Goal: Information Seeking & Learning: Check status

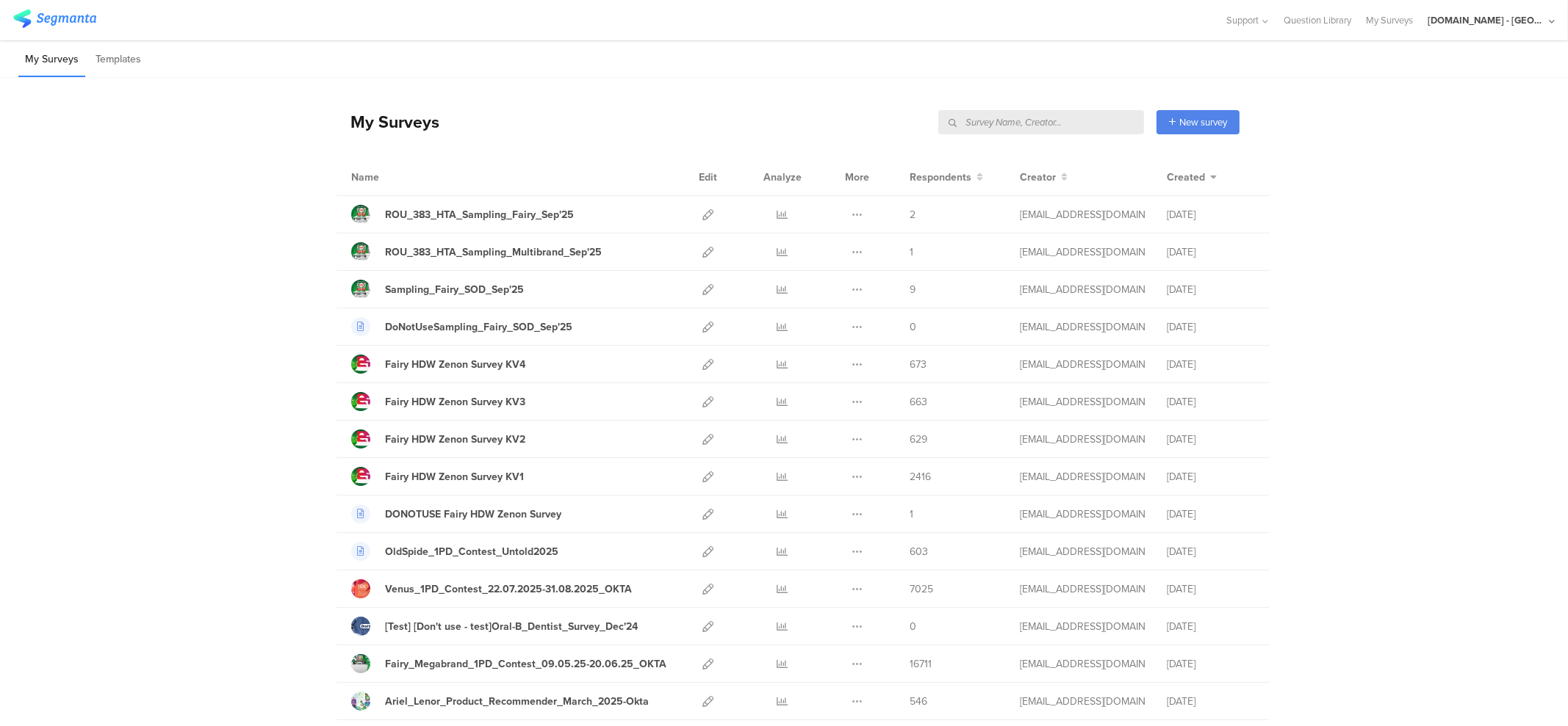
click at [984, 125] on input "text" at bounding box center [1041, 122] width 206 height 24
type input "always"
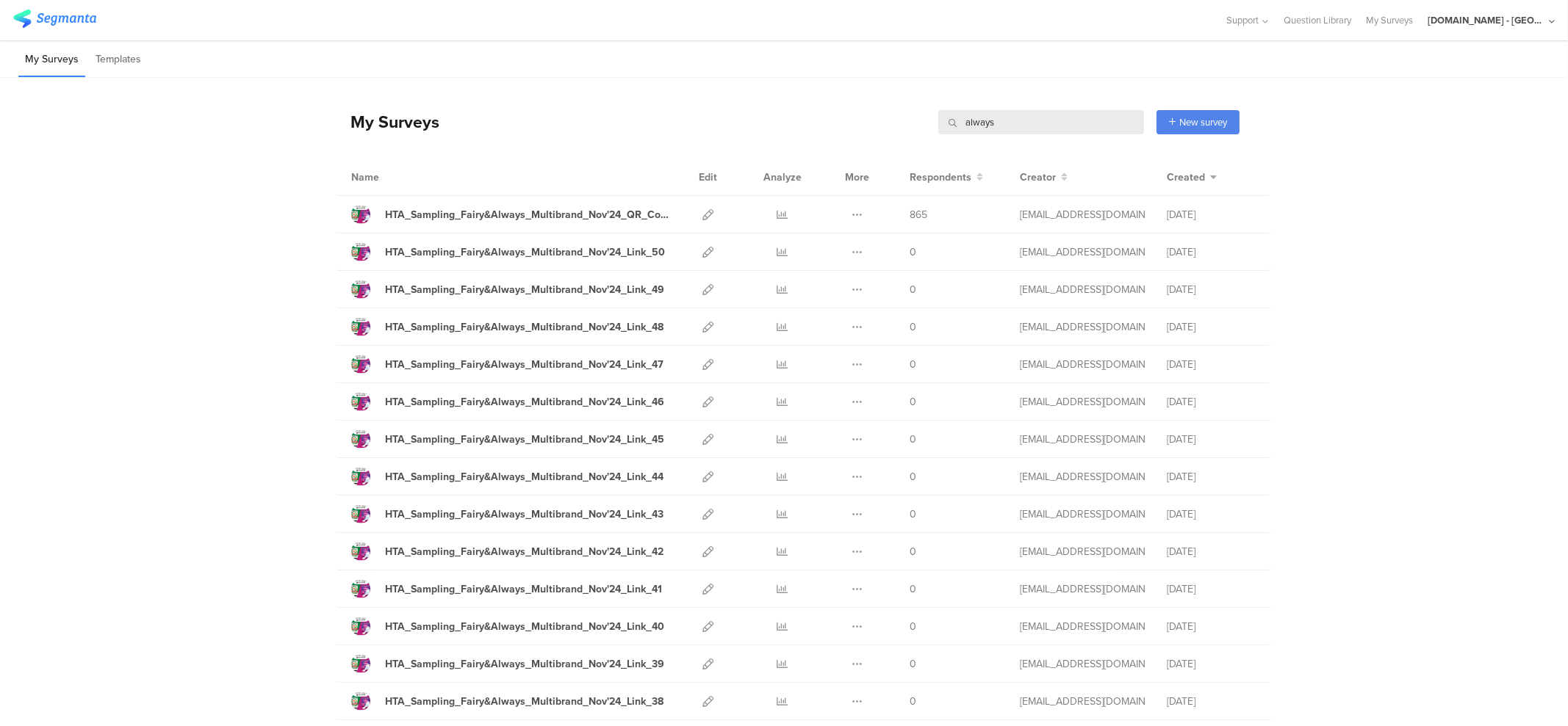
drag, startPoint x: 994, startPoint y: 127, endPoint x: 864, endPoint y: 126, distance: 130.0
click at [864, 126] on div "My Surveys always always New survey Start from scratch Choose from templates" at bounding box center [788, 121] width 904 height 58
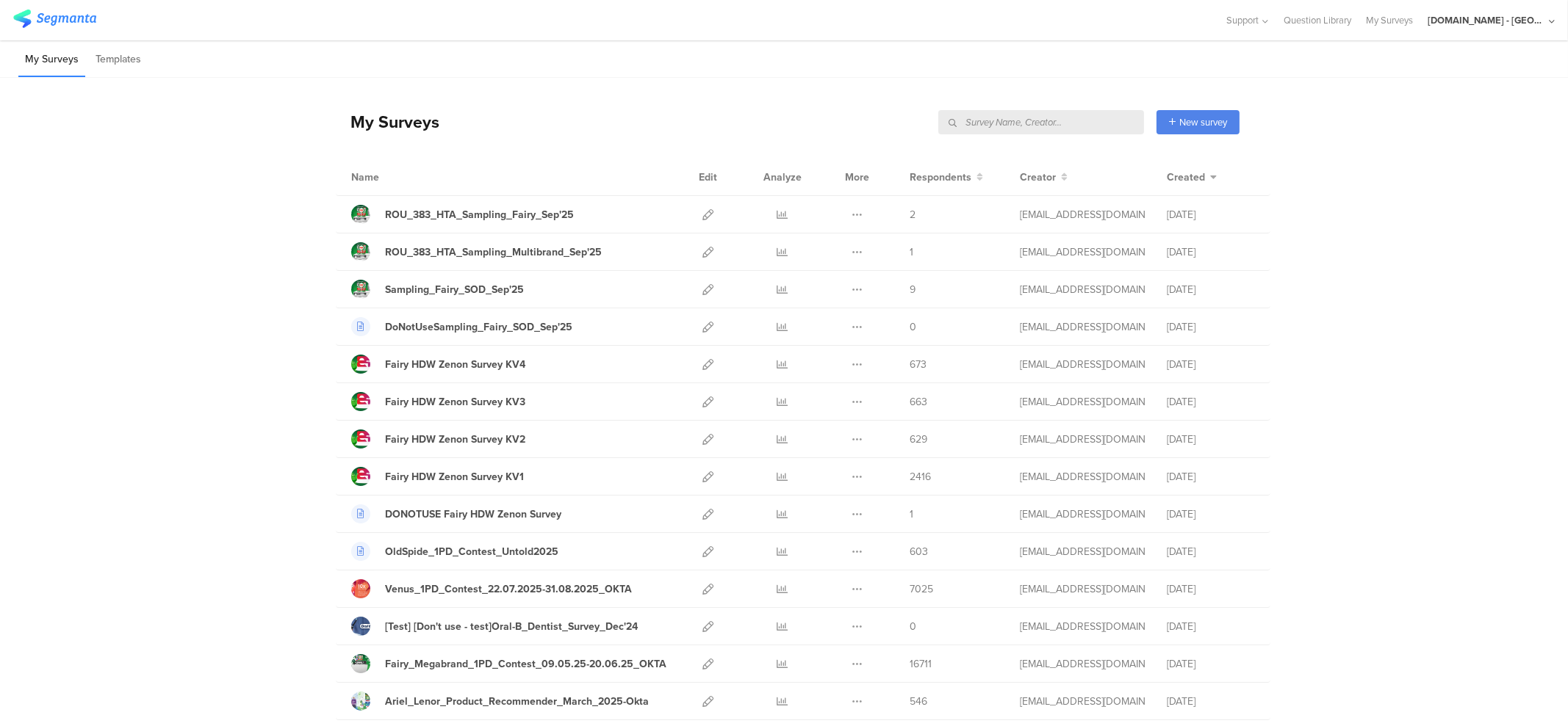
click at [1492, 23] on div "[DOMAIN_NAME] - [GEOGRAPHIC_DATA]" at bounding box center [1486, 19] width 118 height 14
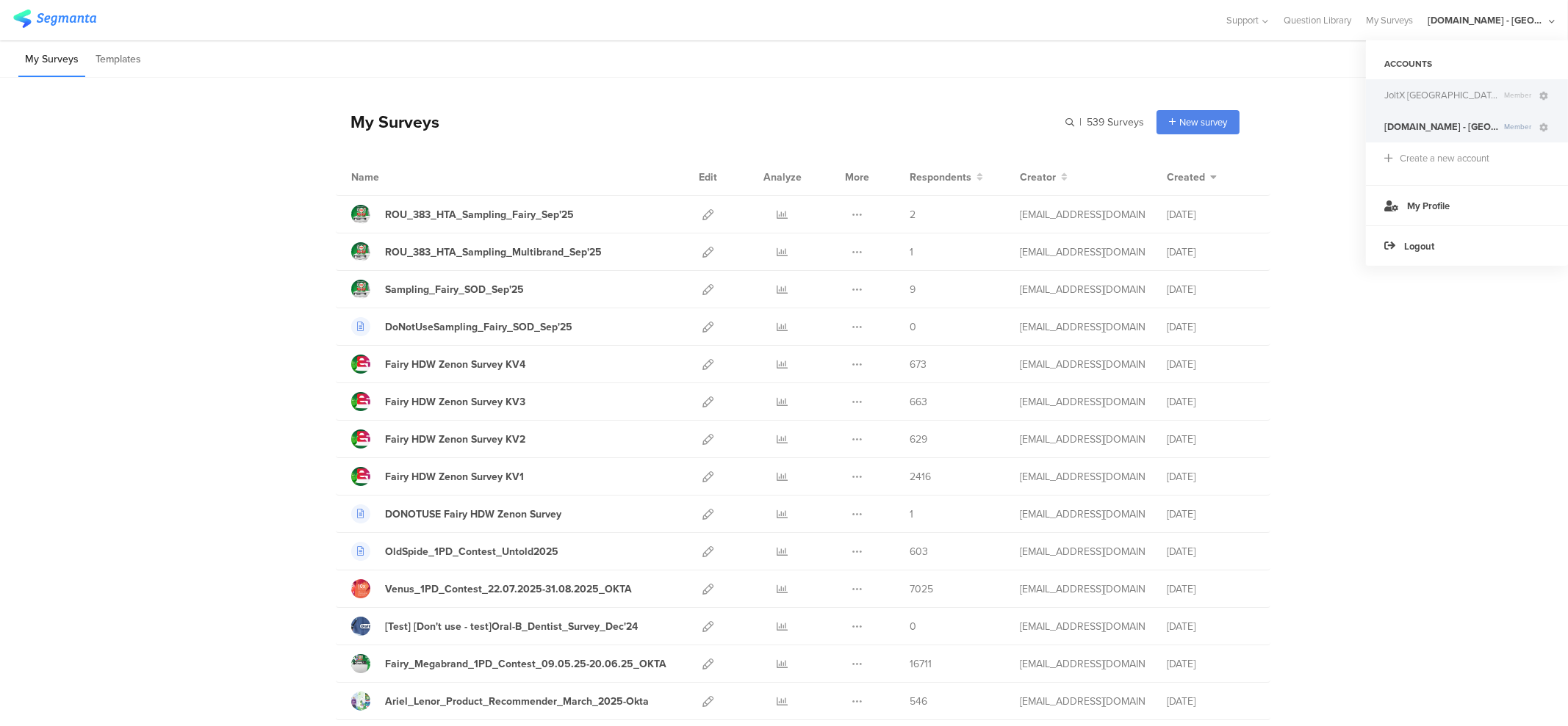
click at [1498, 98] on span "Member" at bounding box center [1518, 96] width 39 height 11
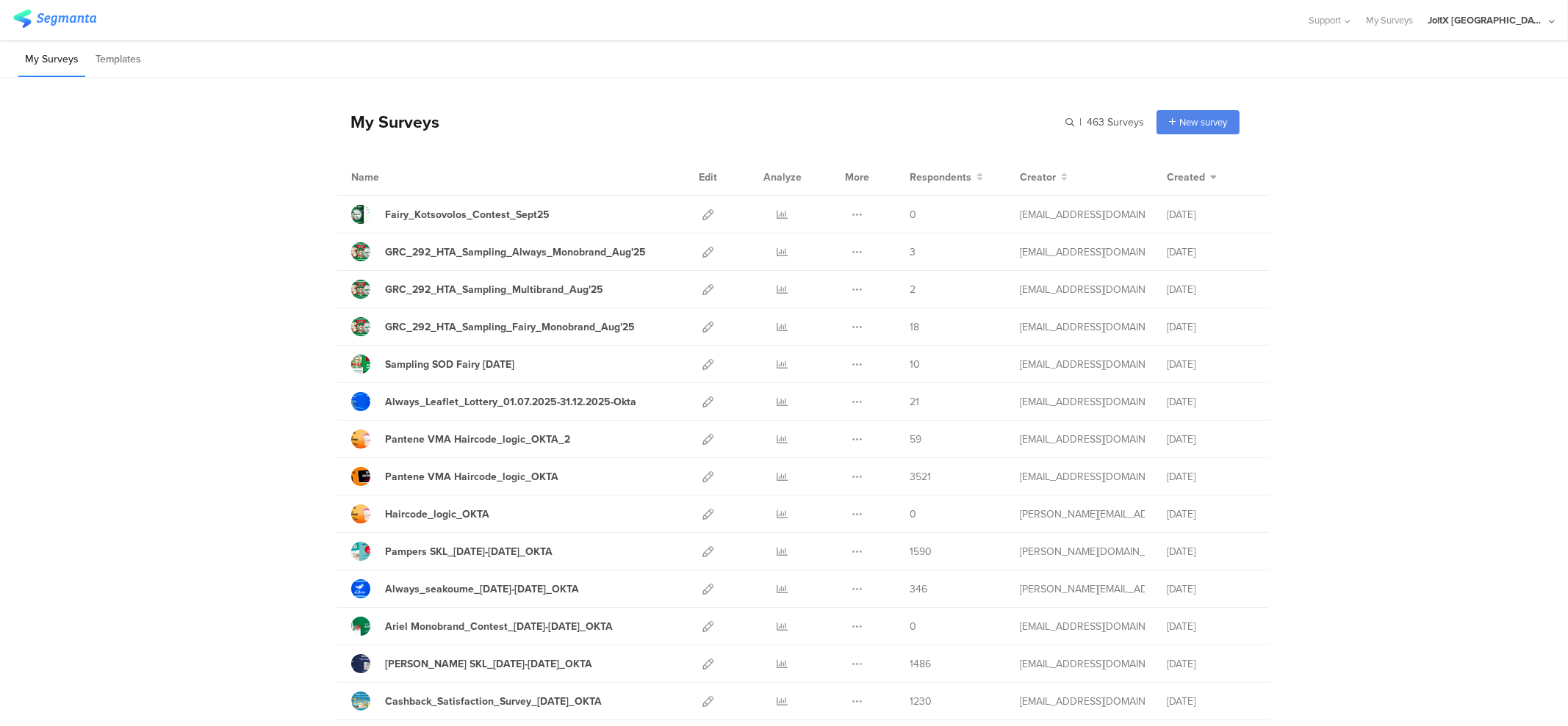
click at [778, 400] on icon at bounding box center [783, 402] width 11 height 11
click at [1056, 129] on input "text" at bounding box center [1041, 122] width 206 height 24
click at [1054, 127] on input "text" at bounding box center [1041, 122] width 206 height 24
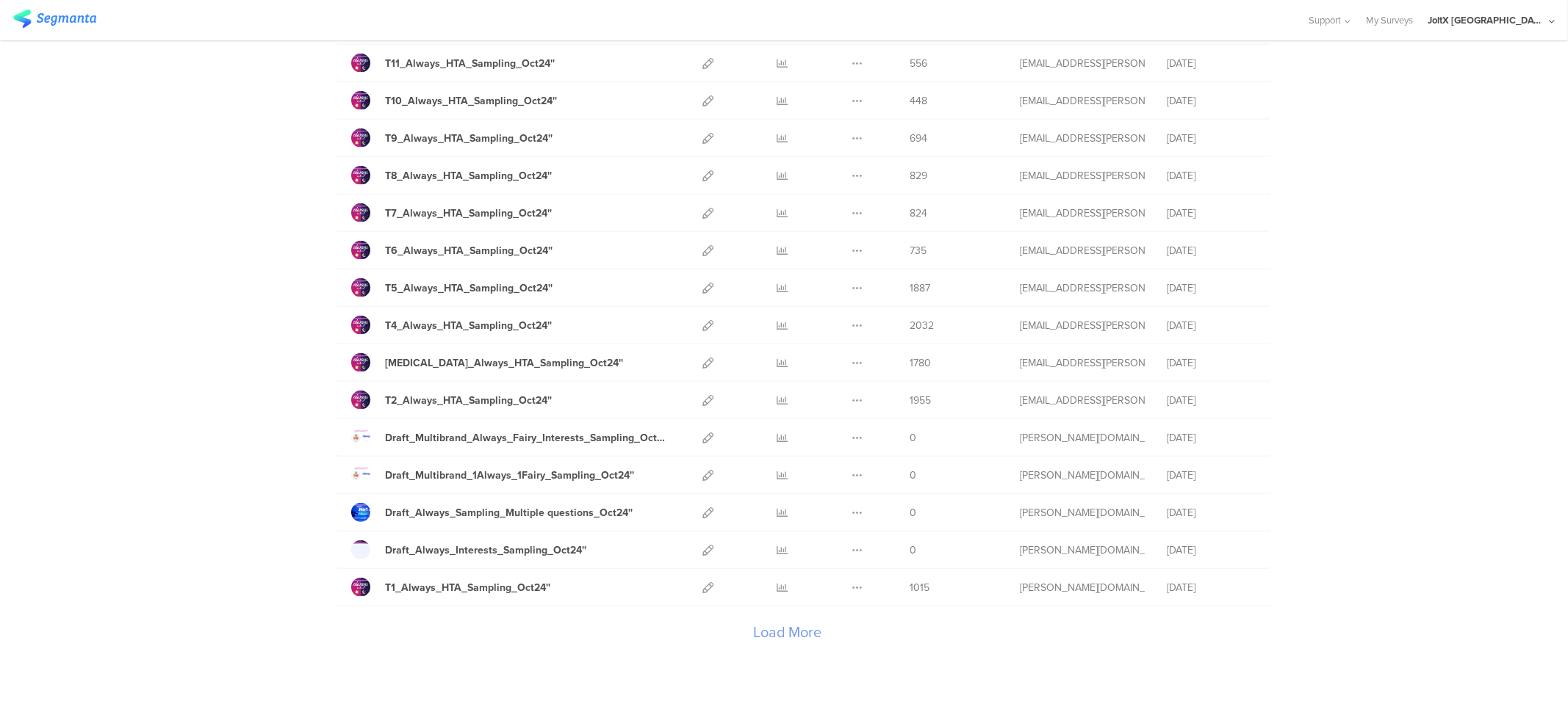
scroll to position [1490, 0]
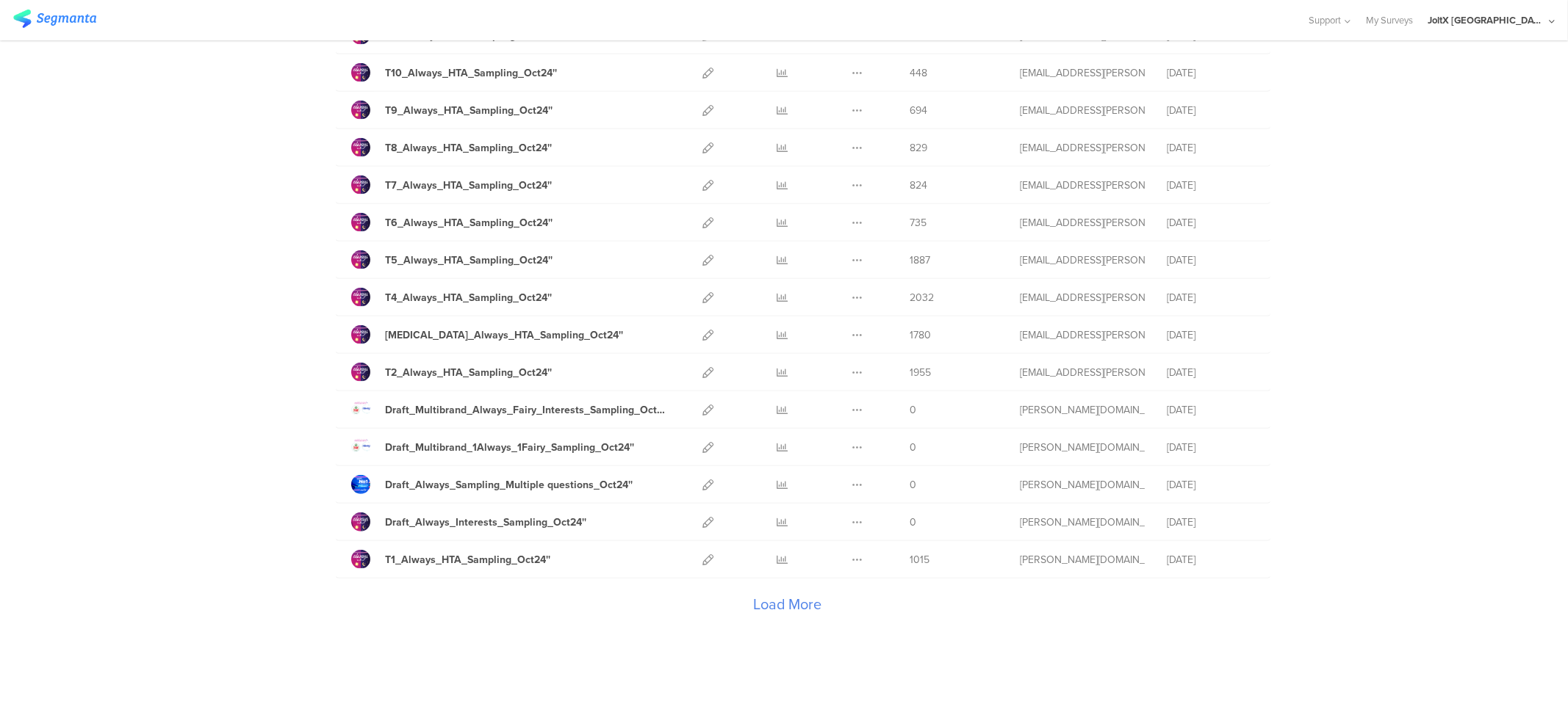
drag, startPoint x: 763, startPoint y: 593, endPoint x: 747, endPoint y: 598, distance: 16.8
click at [763, 593] on div "Load More" at bounding box center [788, 607] width 904 height 58
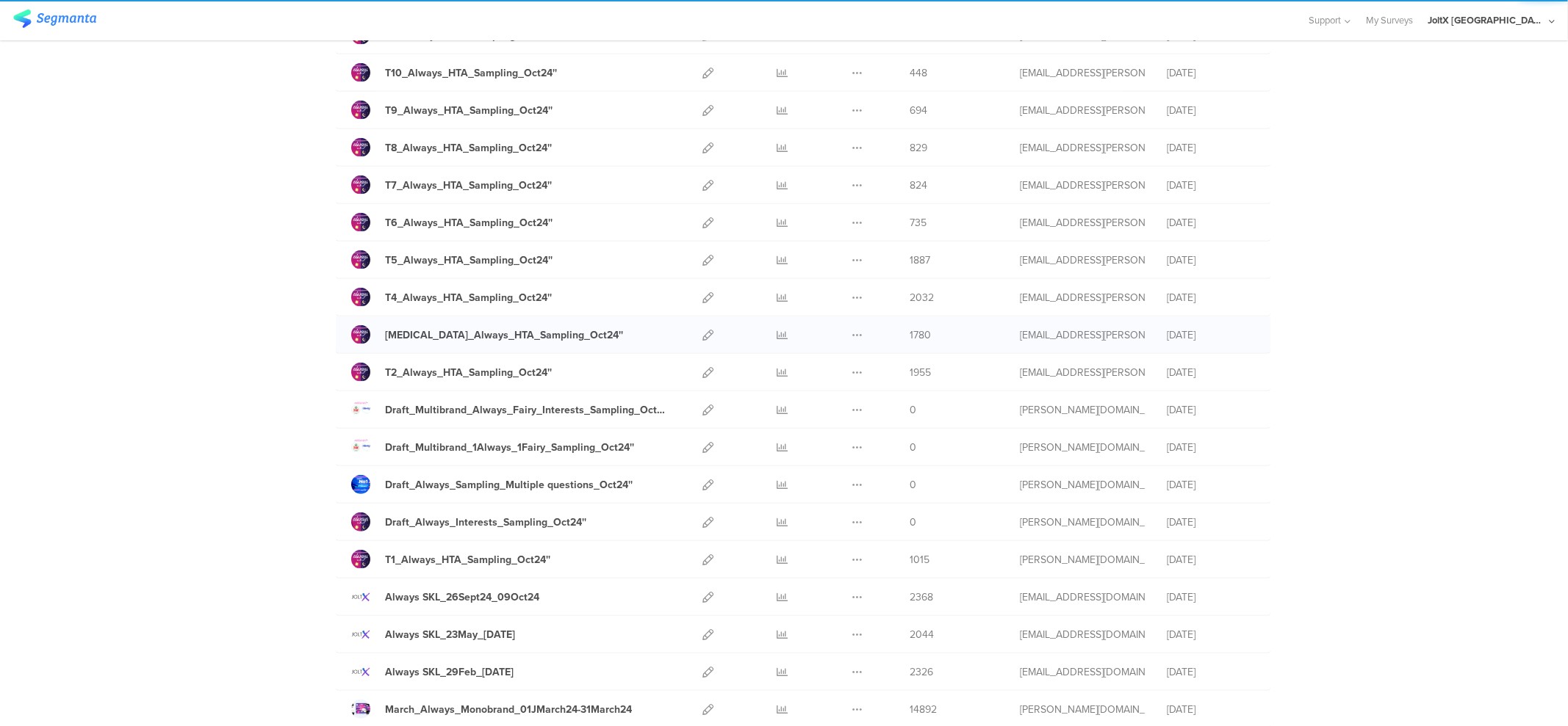
click at [862, 337] on div "Duplicate Export" at bounding box center [857, 335] width 32 height 37
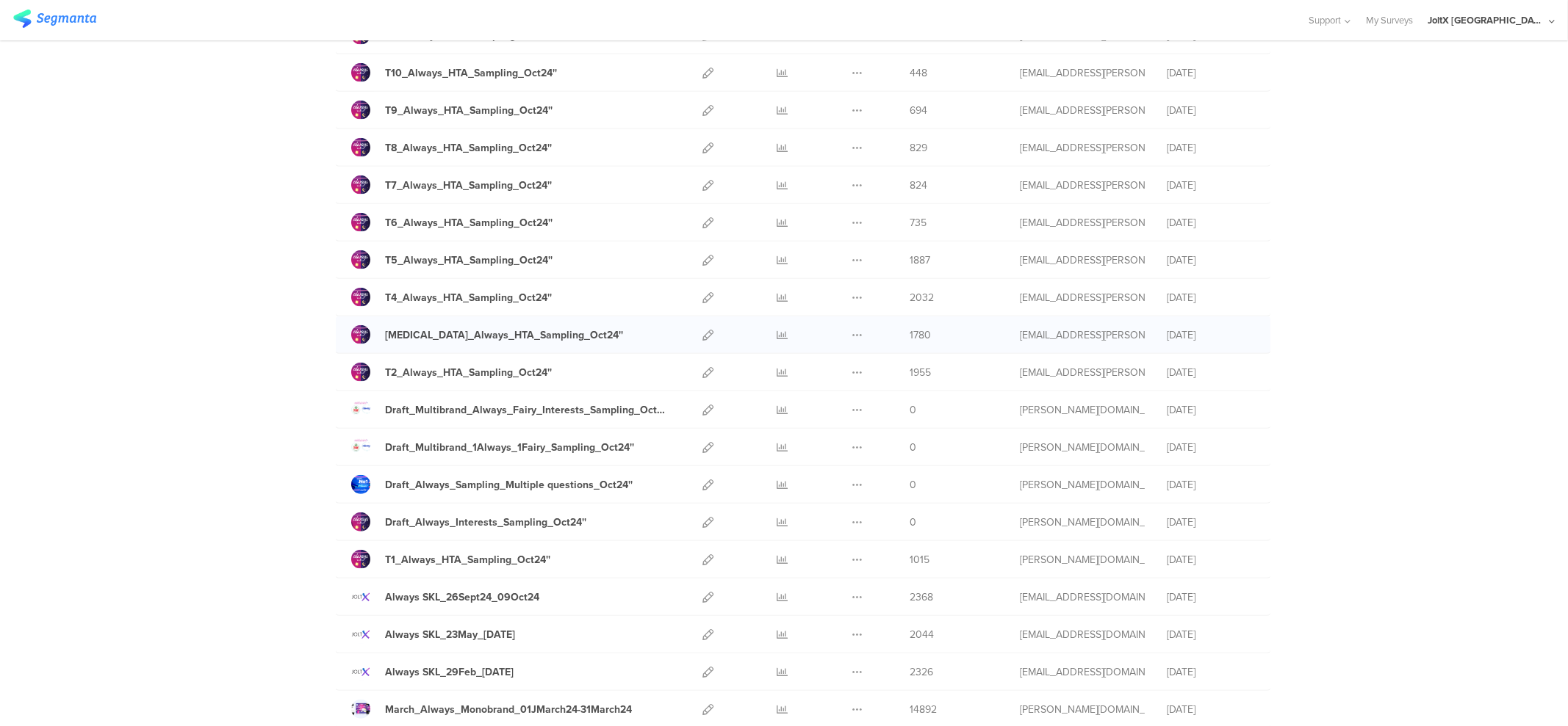
click at [862, 337] on div "Duplicate Export" at bounding box center [857, 335] width 32 height 37
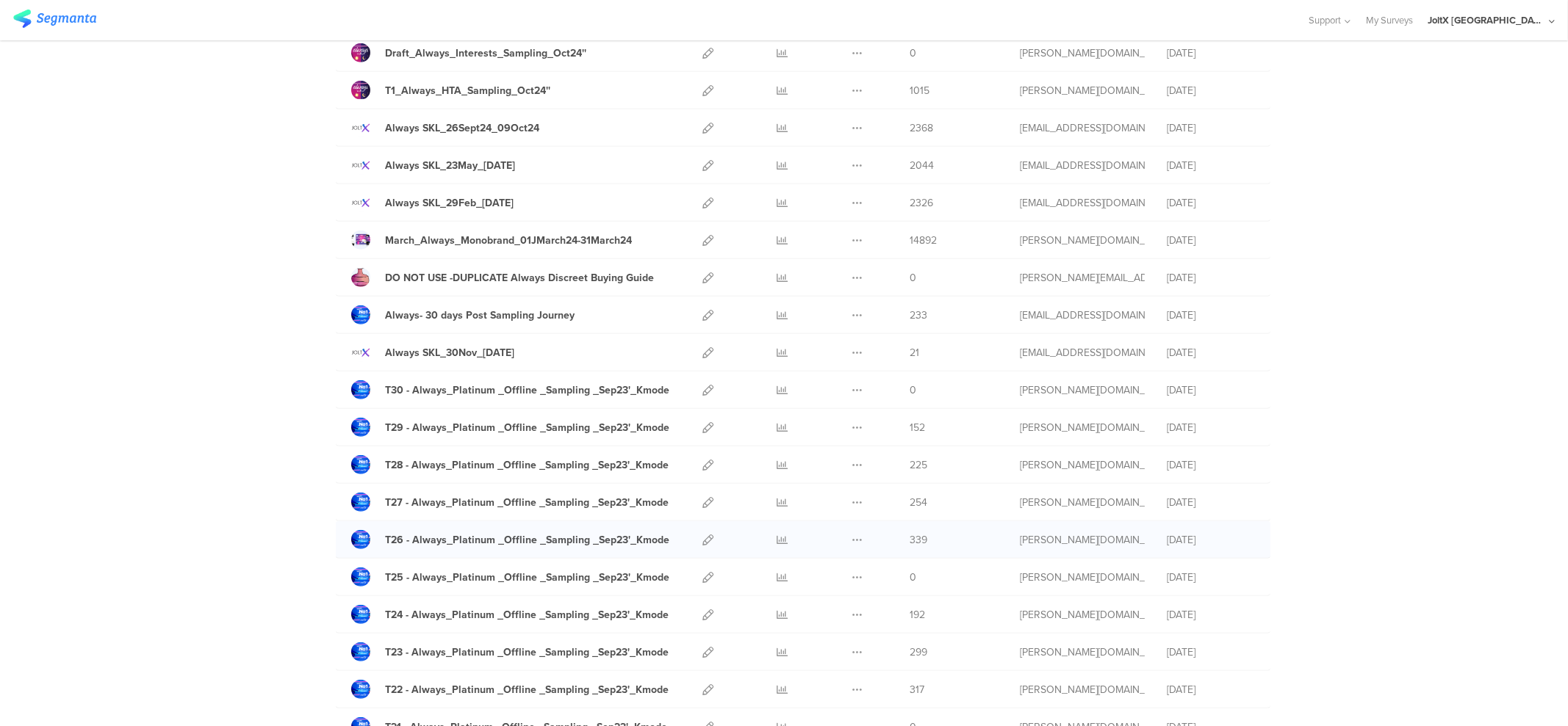
scroll to position [1857, 0]
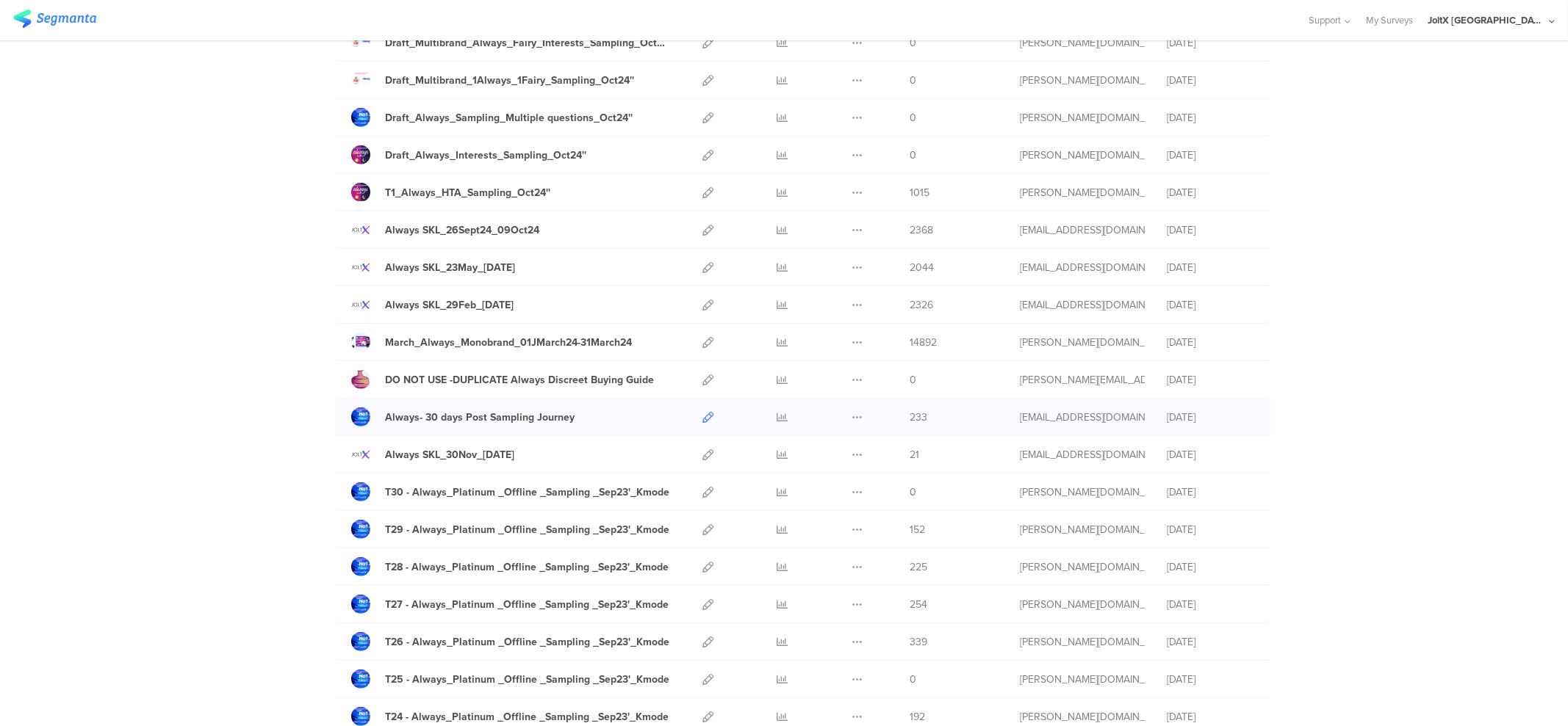
click at [702, 413] on icon at bounding box center [708, 417] width 11 height 11
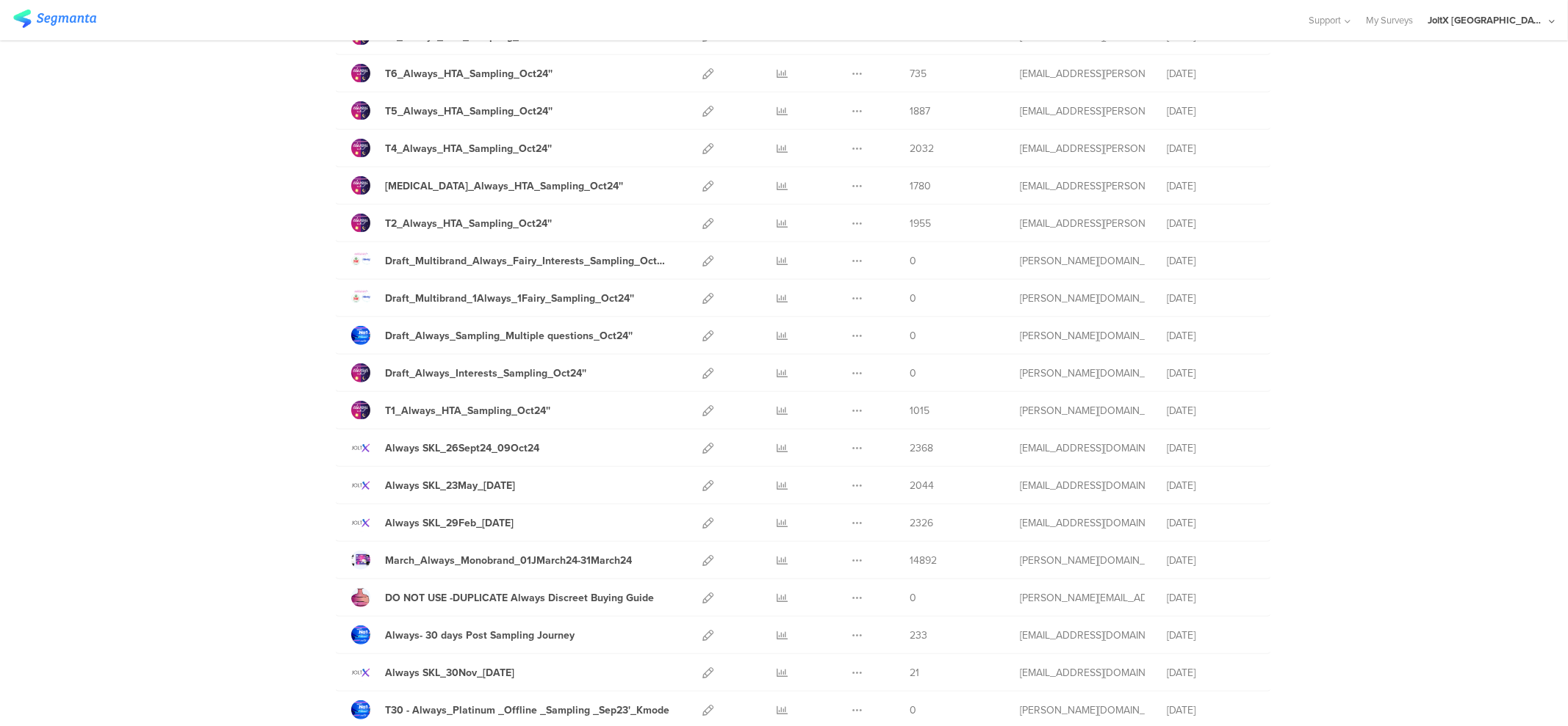
scroll to position [1652, 0]
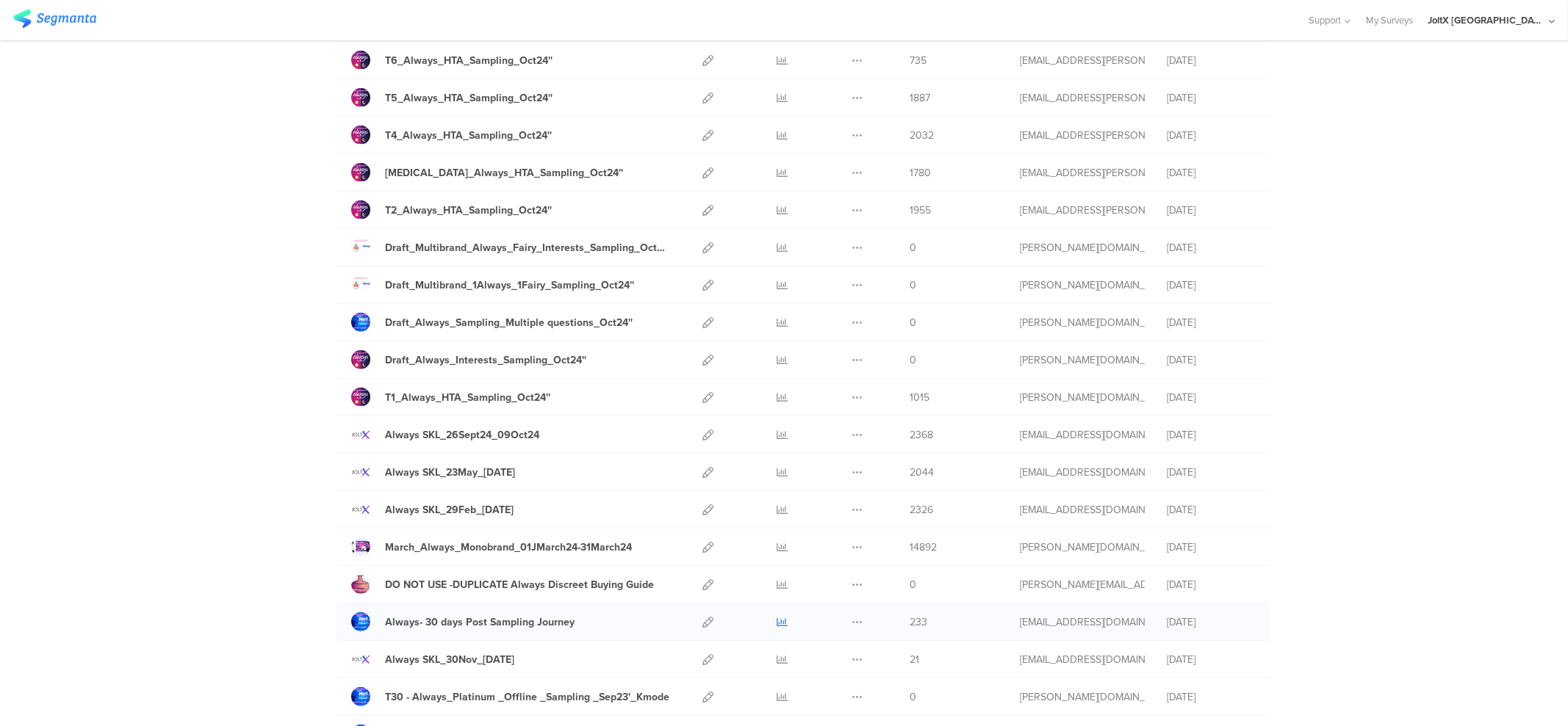
click at [778, 617] on icon at bounding box center [783, 622] width 11 height 11
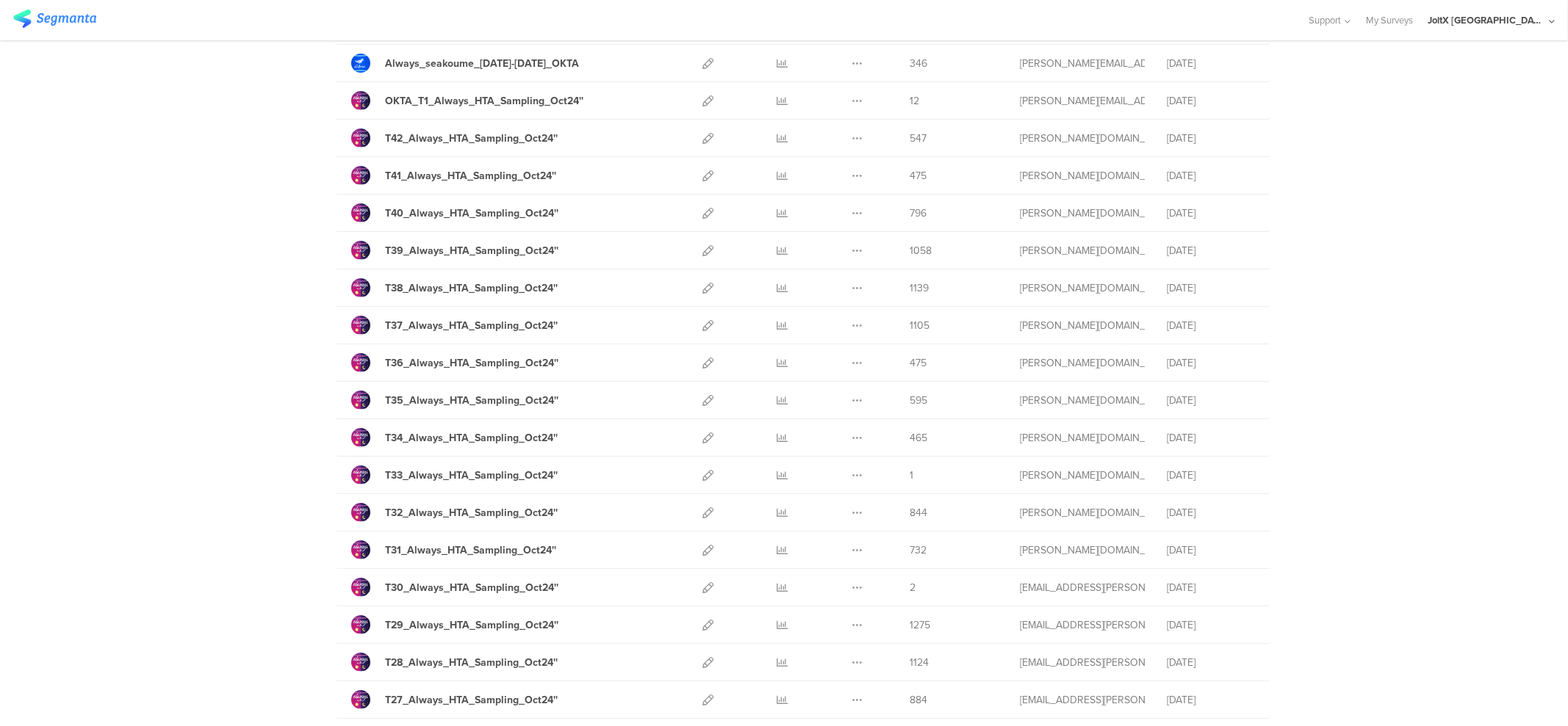
scroll to position [0, 0]
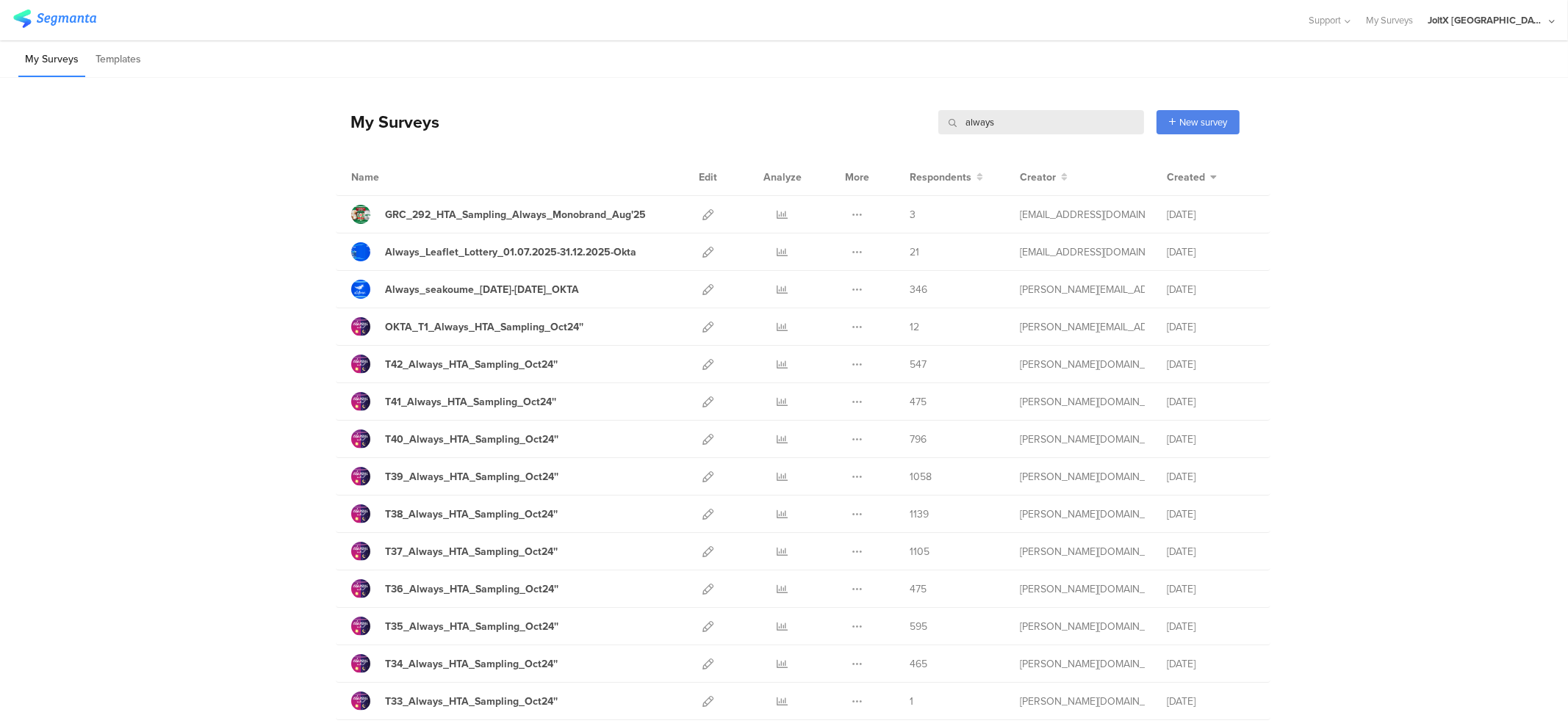
drag, startPoint x: 995, startPoint y: 124, endPoint x: 826, endPoint y: 140, distance: 169.8
click at [826, 140] on div "My Surveys always always New survey Start from scratch Choose from templates" at bounding box center [788, 121] width 904 height 58
type input "fairy"
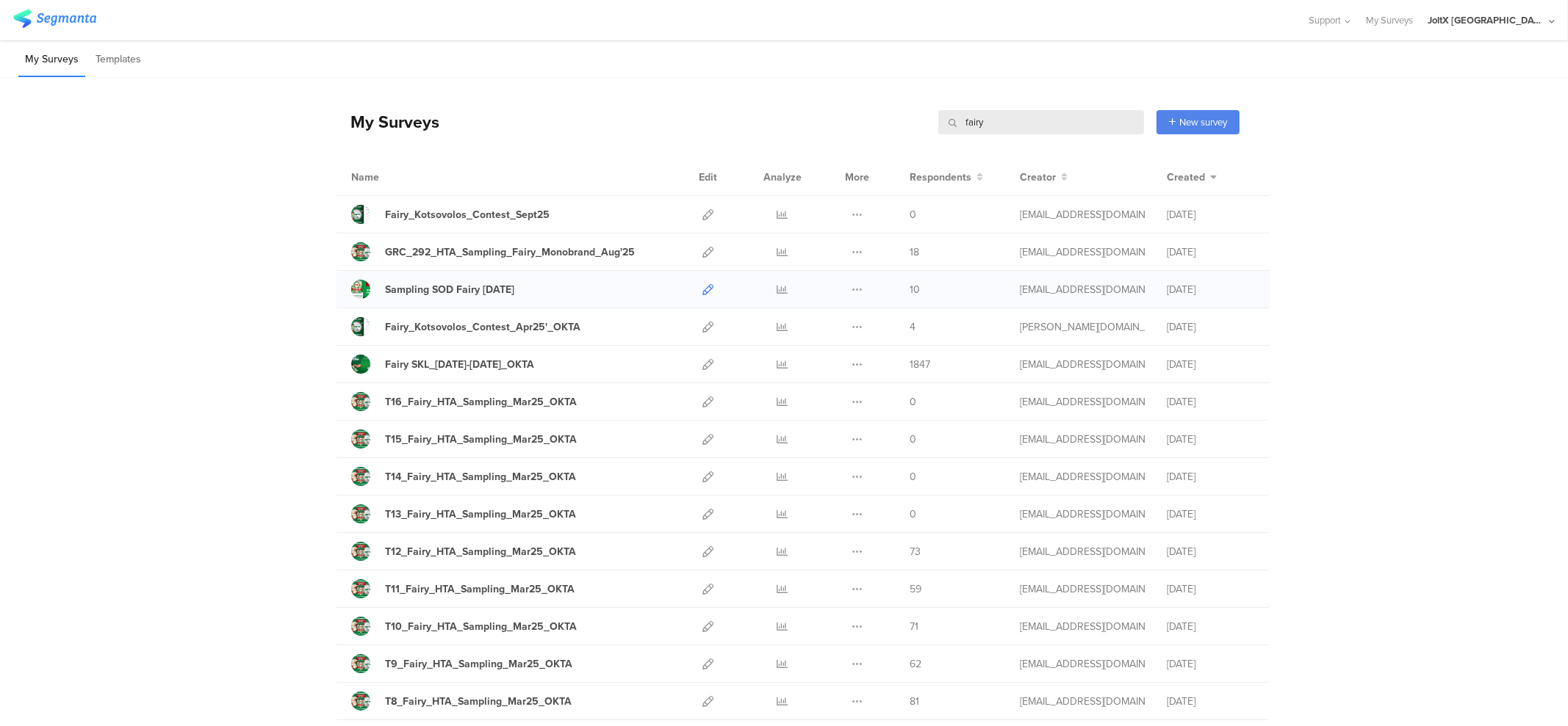
click at [702, 287] on icon at bounding box center [708, 289] width 11 height 11
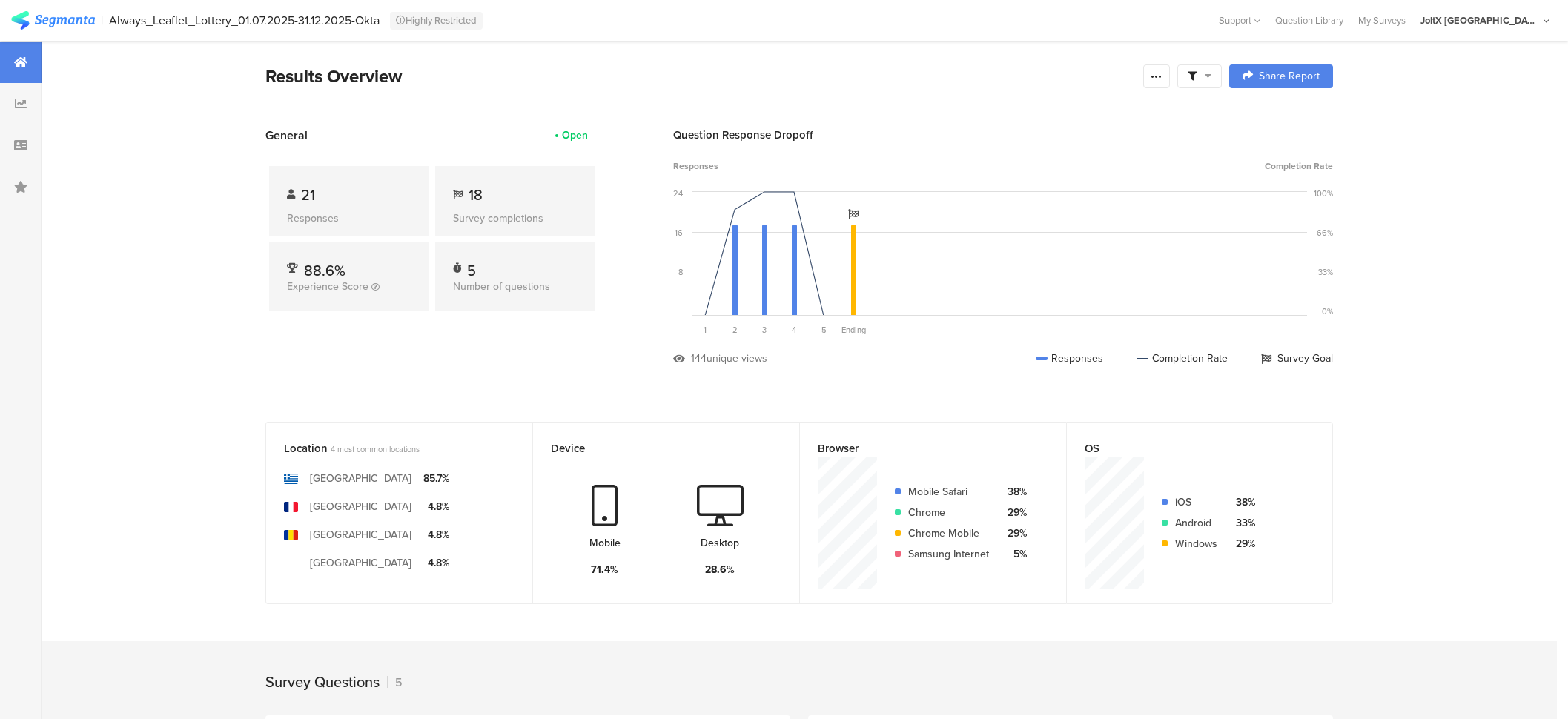
click at [312, 192] on span "21" at bounding box center [307, 195] width 14 height 22
click at [475, 187] on div "18" at bounding box center [515, 195] width 125 height 22
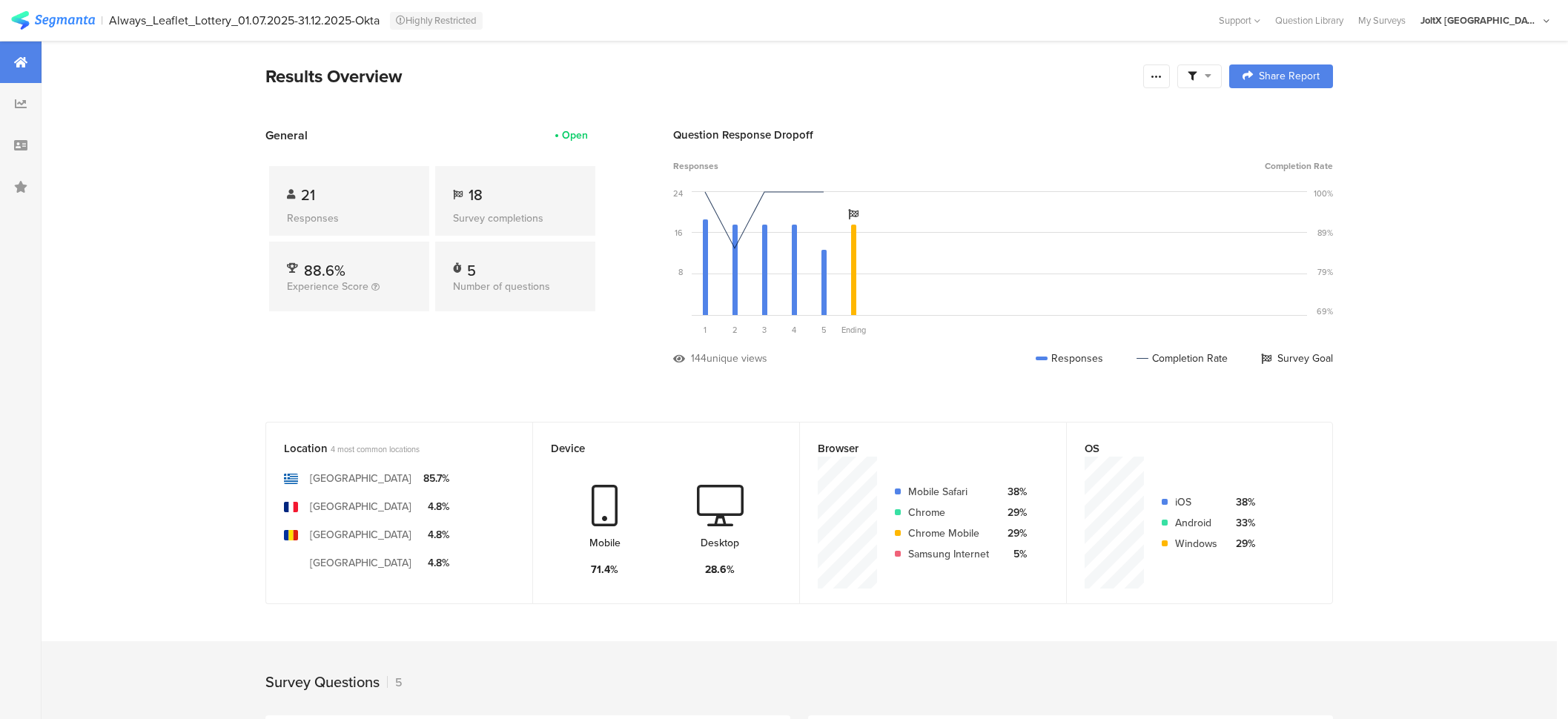
click at [520, 297] on div "5 Number of questions" at bounding box center [515, 276] width 160 height 69
drag, startPoint x: 476, startPoint y: 275, endPoint x: 628, endPoint y: 290, distance: 152.7
click at [628, 290] on section "General Open 21 Responses 18 Survey completions 88.6% Experience Score 5 Number…" at bounding box center [799, 257] width 1186 height 262
click at [588, 276] on div "5 Number of questions" at bounding box center [515, 276] width 160 height 69
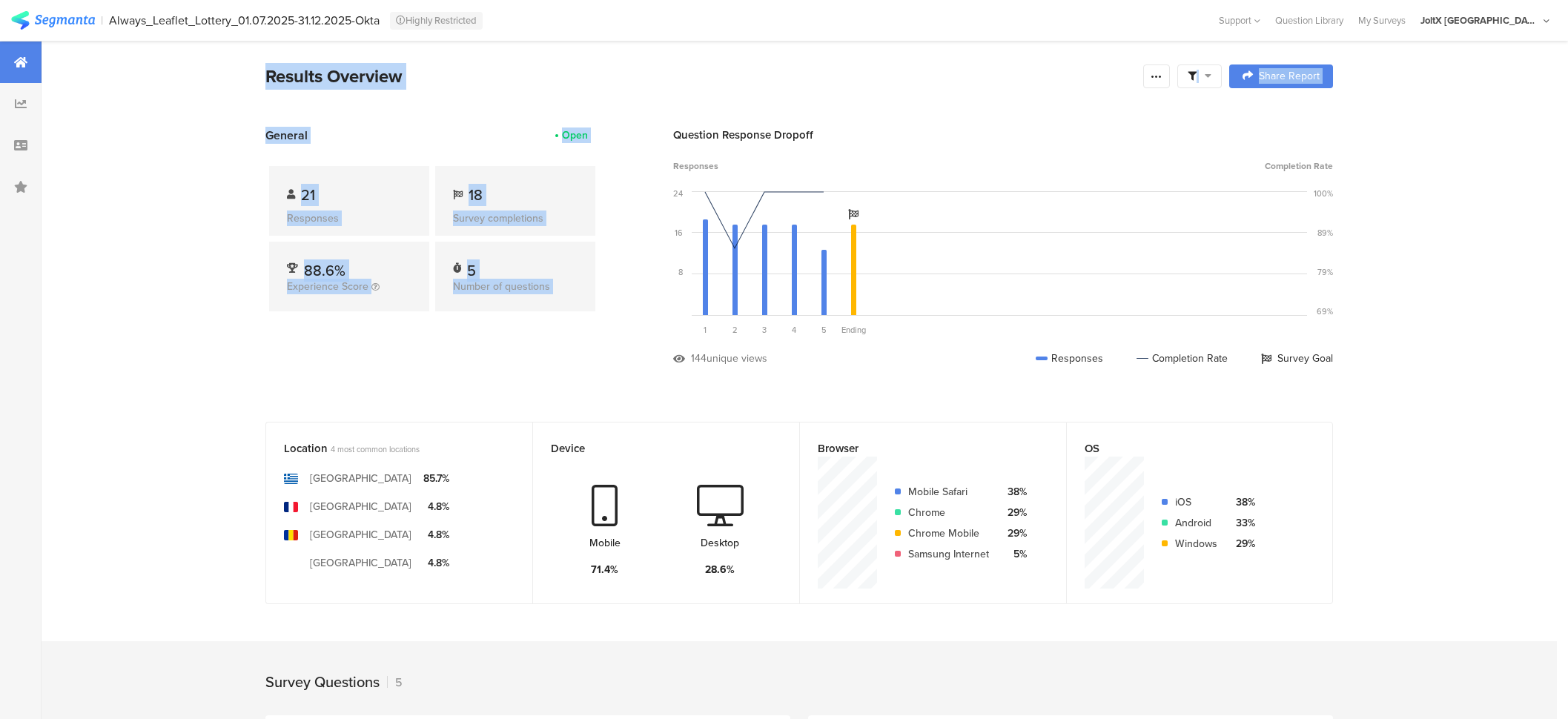
drag, startPoint x: 588, startPoint y: 276, endPoint x: 271, endPoint y: 86, distance: 369.6
click at [271, 86] on section "Results Overview Confidence Level 95 % Preview survey Edit survey Export Result…" at bounding box center [799, 95] width 1186 height 64
drag, startPoint x: 271, startPoint y: 86, endPoint x: 573, endPoint y: 306, distance: 373.6
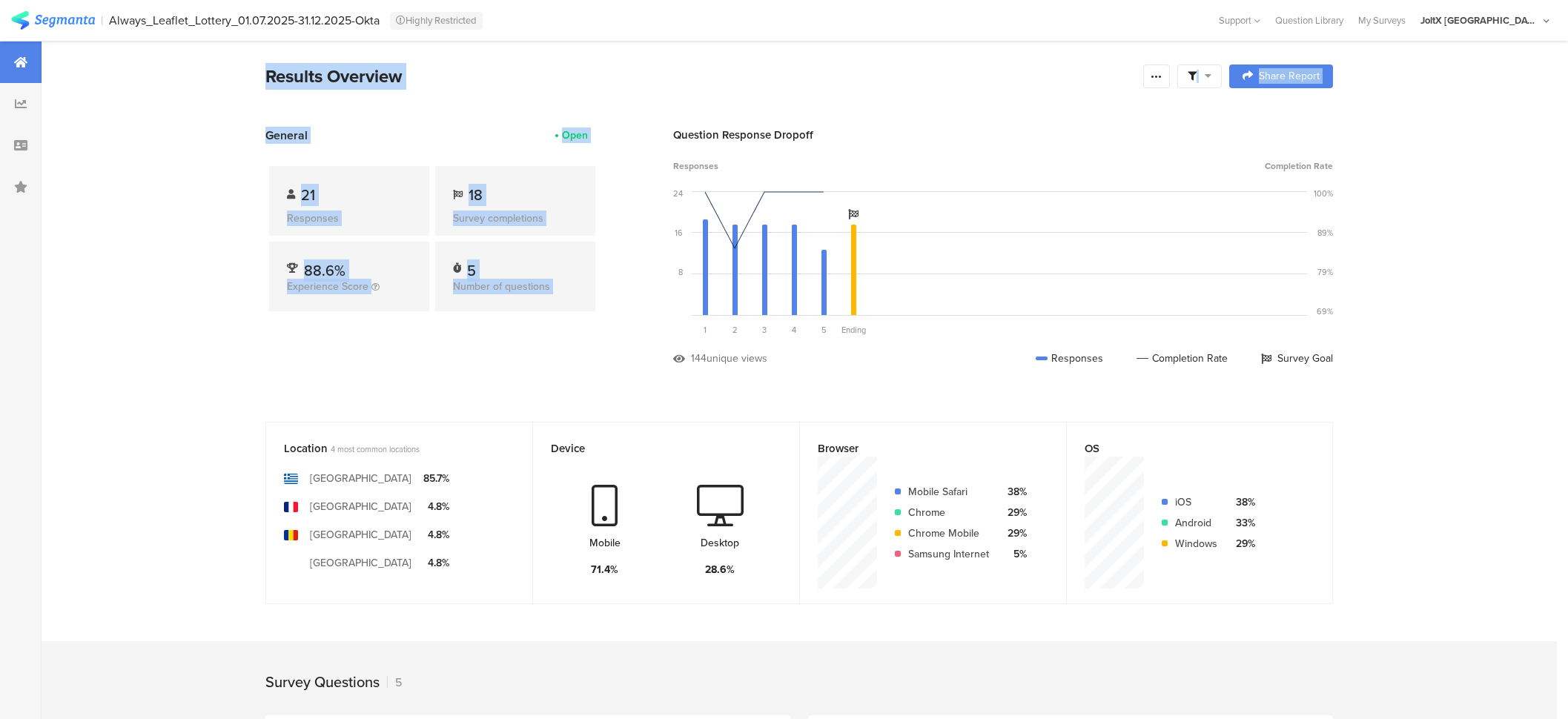
click at [573, 306] on div "5 Number of questions" at bounding box center [515, 276] width 160 height 69
drag, startPoint x: 573, startPoint y: 306, endPoint x: 259, endPoint y: 95, distance: 378.3
click at [259, 95] on section "Results Overview Confidence Level 95 % Preview survey Edit survey Export Result…" at bounding box center [799, 95] width 1186 height 64
drag, startPoint x: 582, startPoint y: 287, endPoint x: 271, endPoint y: 84, distance: 371.4
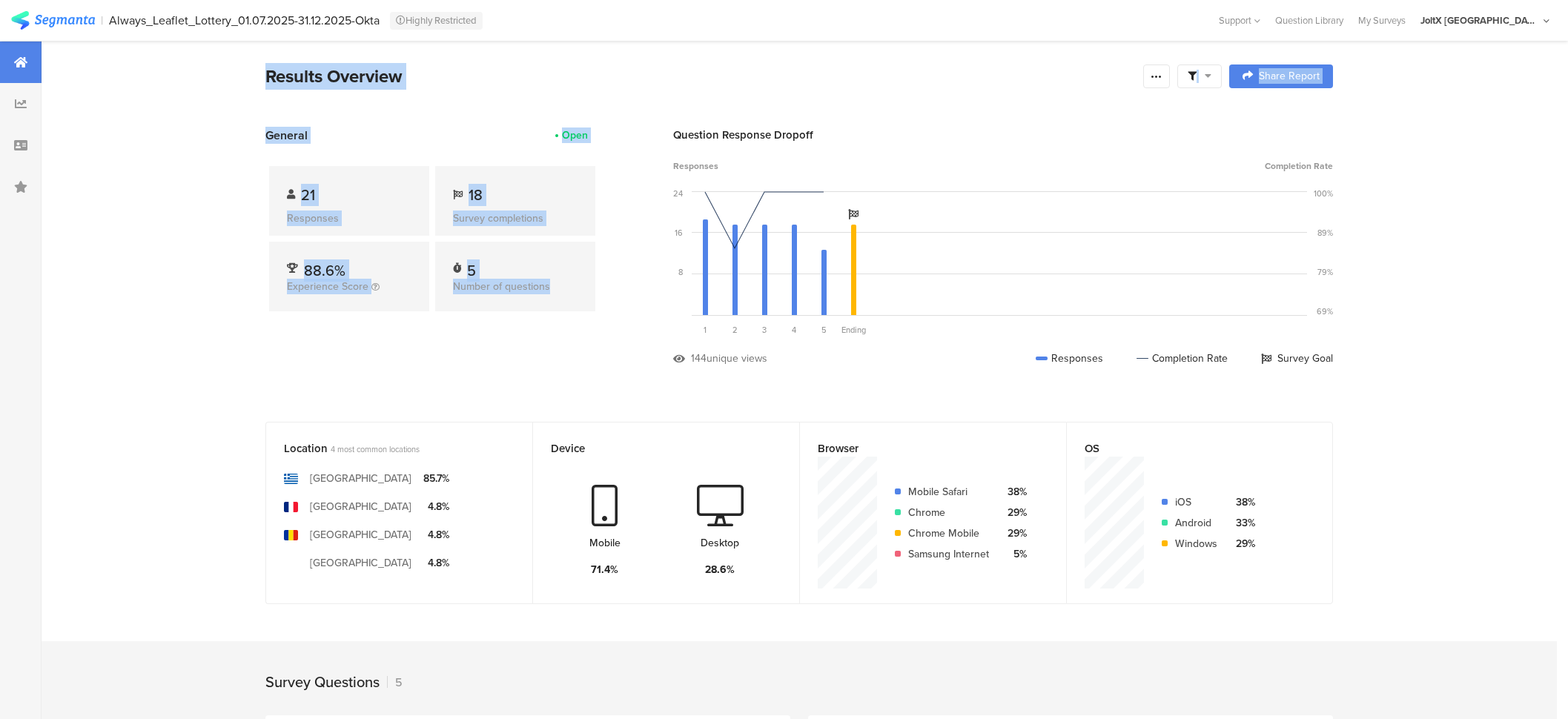
click at [271, 84] on section "Results Overview Confidence Level 95 % Preview survey Edit survey Export Result…" at bounding box center [799, 95] width 1186 height 64
drag, startPoint x: 271, startPoint y: 84, endPoint x: 573, endPoint y: 294, distance: 367.8
click at [573, 294] on div "5 Number of questions" at bounding box center [515, 276] width 160 height 69
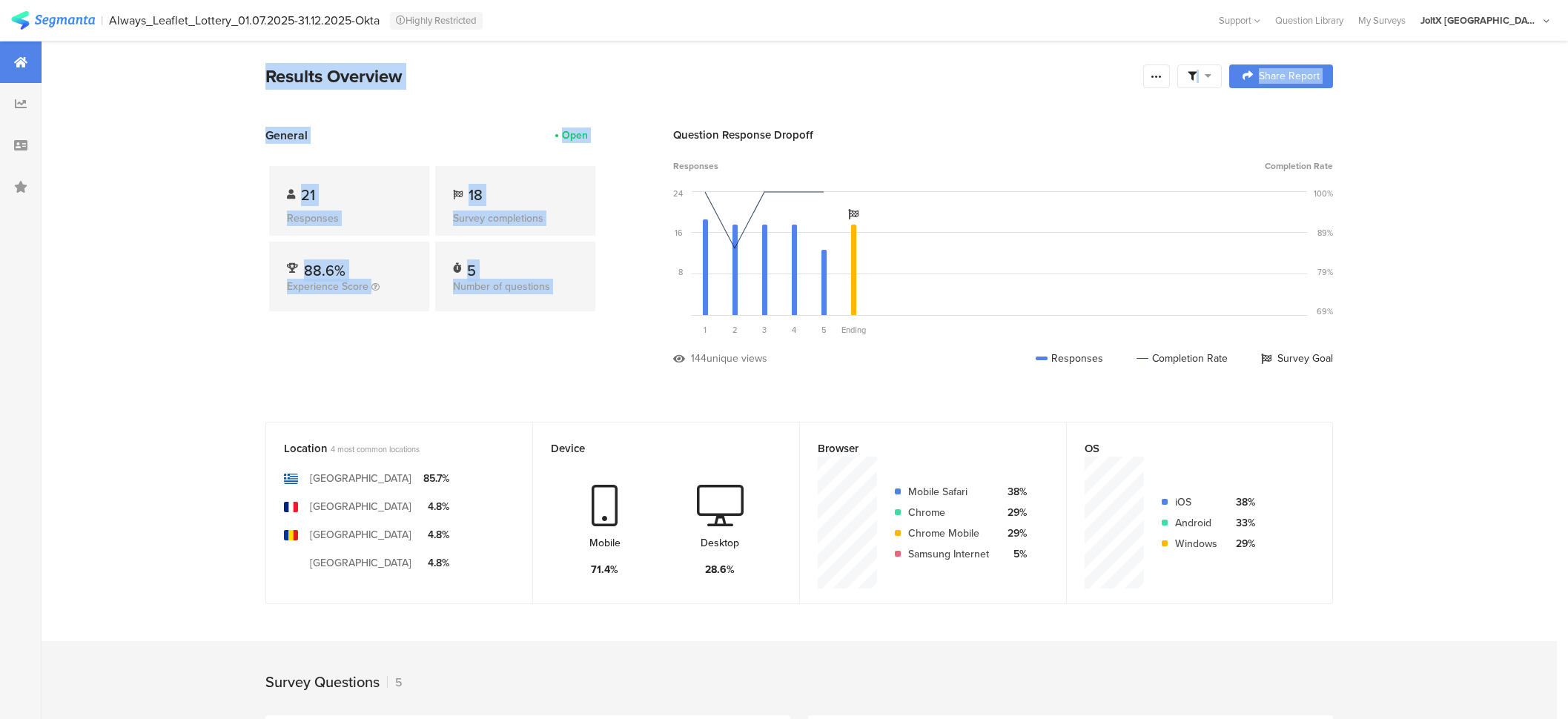
drag, startPoint x: 573, startPoint y: 294, endPoint x: 262, endPoint y: 101, distance: 366.0
click at [262, 101] on section "Results Overview Confidence Level 95 % Preview survey Edit survey Export Result…" at bounding box center [799, 95] width 1186 height 64
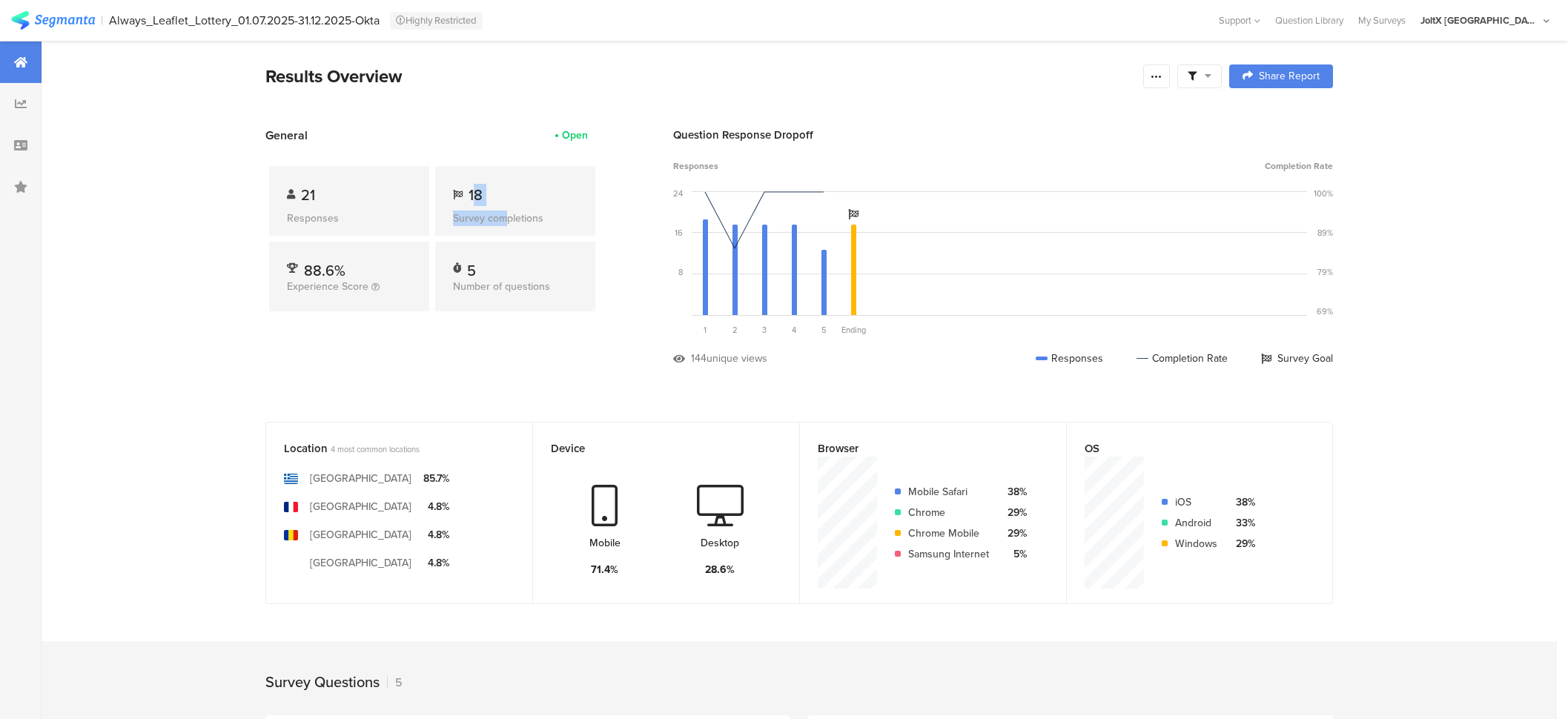
drag, startPoint x: 480, startPoint y: 199, endPoint x: 511, endPoint y: 209, distance: 32.6
click at [511, 209] on div "18 Survey completions" at bounding box center [515, 200] width 160 height 69
click at [511, 211] on div "Survey completions" at bounding box center [515, 218] width 125 height 16
drag, startPoint x: 511, startPoint y: 209, endPoint x: 469, endPoint y: 187, distance: 47.4
click at [469, 187] on div "18 Survey completions" at bounding box center [515, 200] width 160 height 69
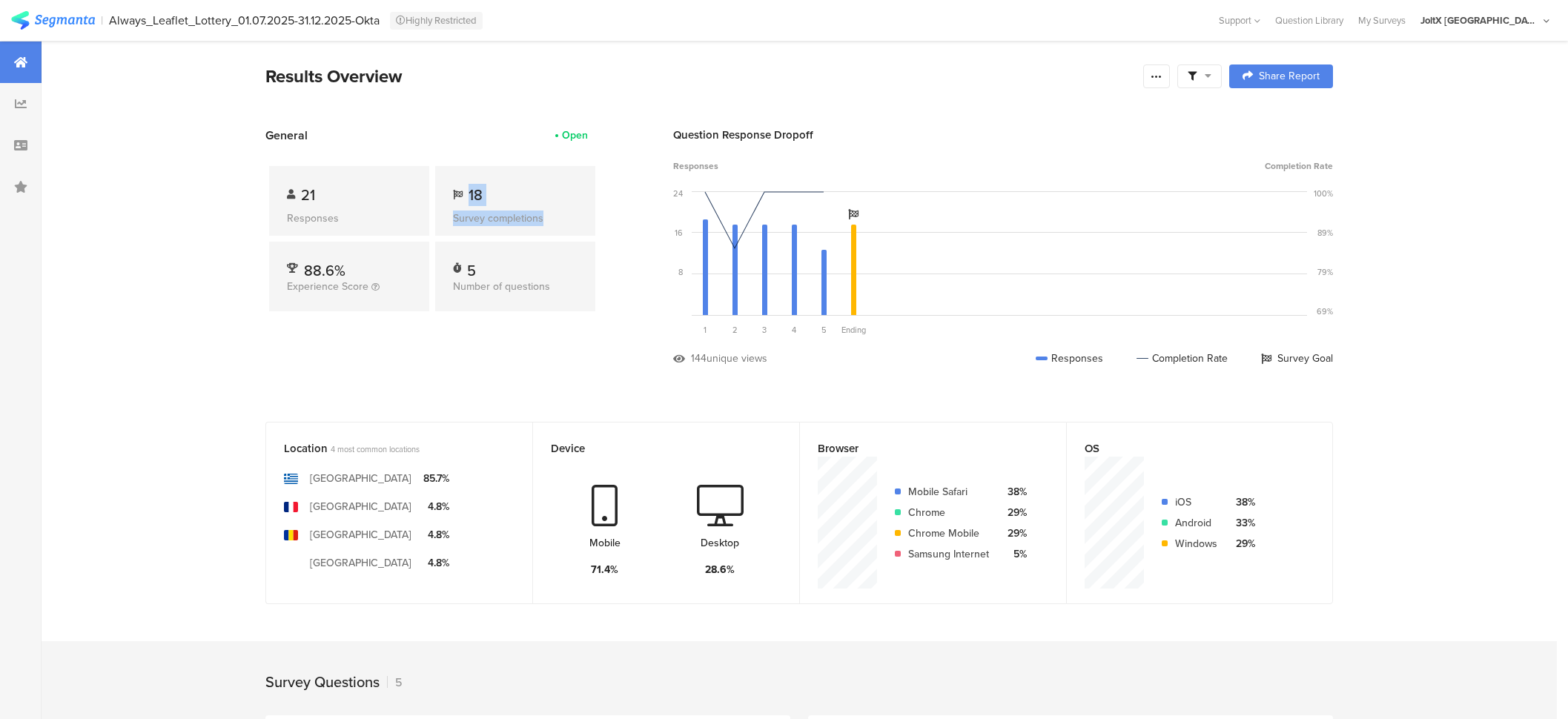
click at [462, 190] on icon at bounding box center [458, 195] width 9 height 9
click at [1187, 359] on div "Completion Rate" at bounding box center [1181, 359] width 91 height 16
click at [912, 363] on span "144 unique views" at bounding box center [854, 359] width 362 height 16
drag, startPoint x: 315, startPoint y: 368, endPoint x: 273, endPoint y: 265, distance: 111.2
click at [286, 346] on div "General Open 21 Responses 18 Survey completions 88.6% Experience Score 5 Number…" at bounding box center [432, 257] width 333 height 262
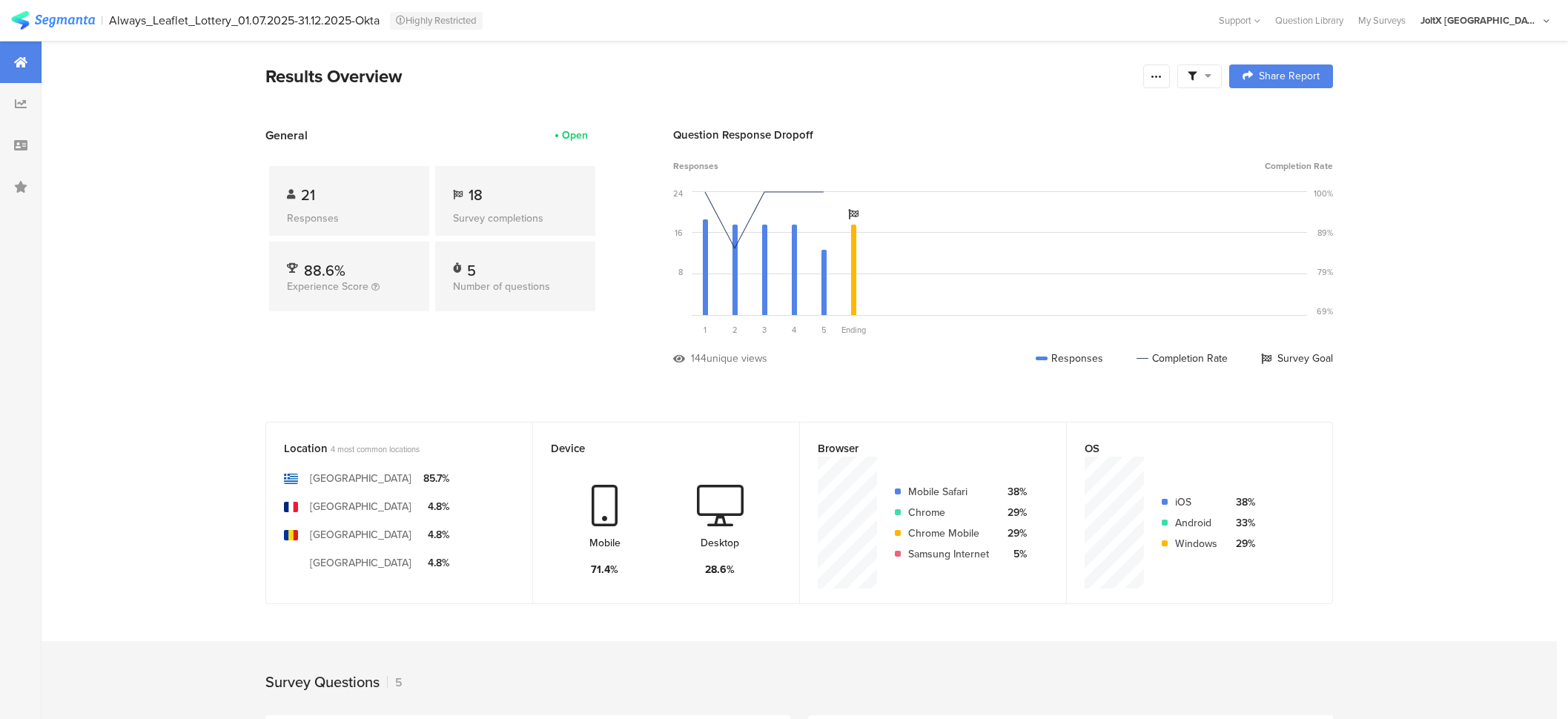
click at [329, 310] on div "88.6% Experience Score" at bounding box center [348, 276] width 160 height 69
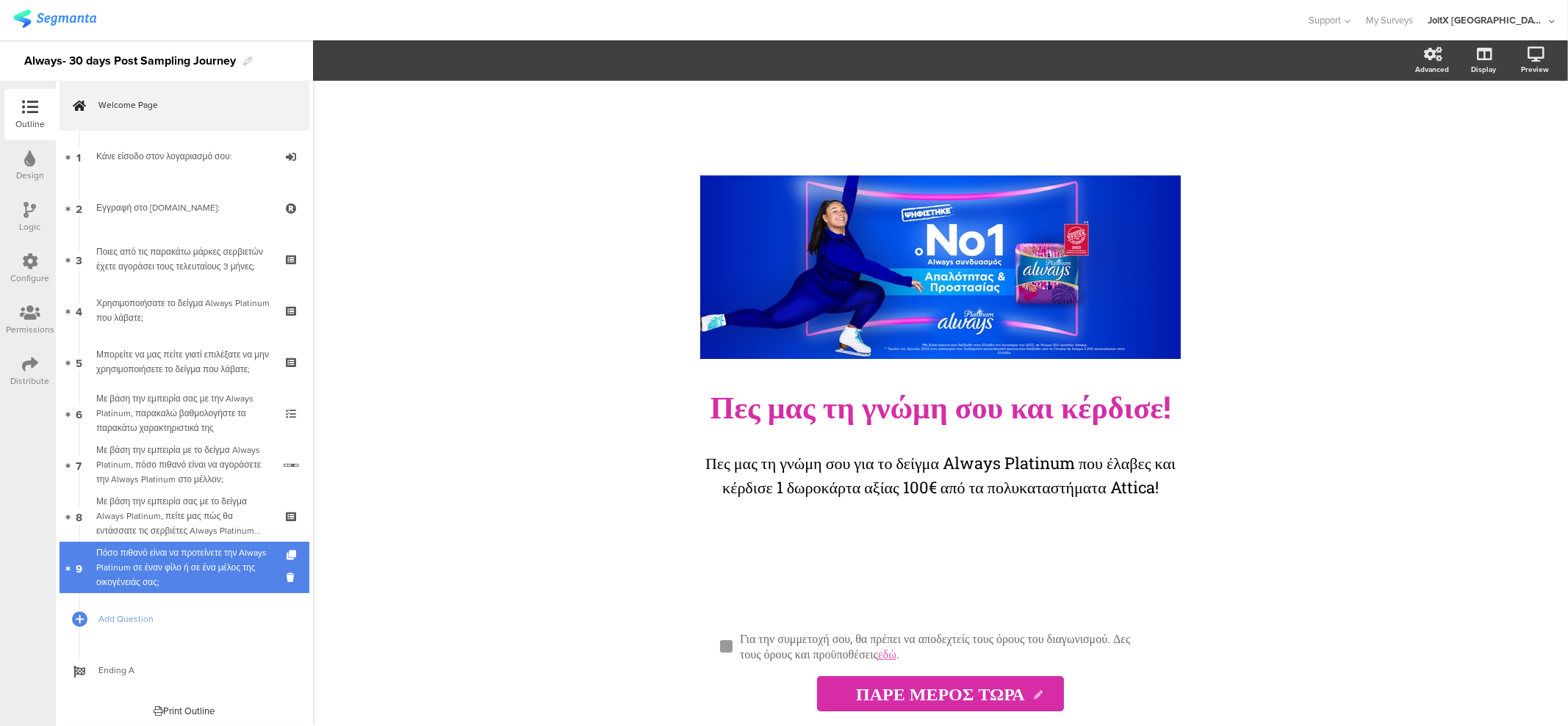
scroll to position [12, 0]
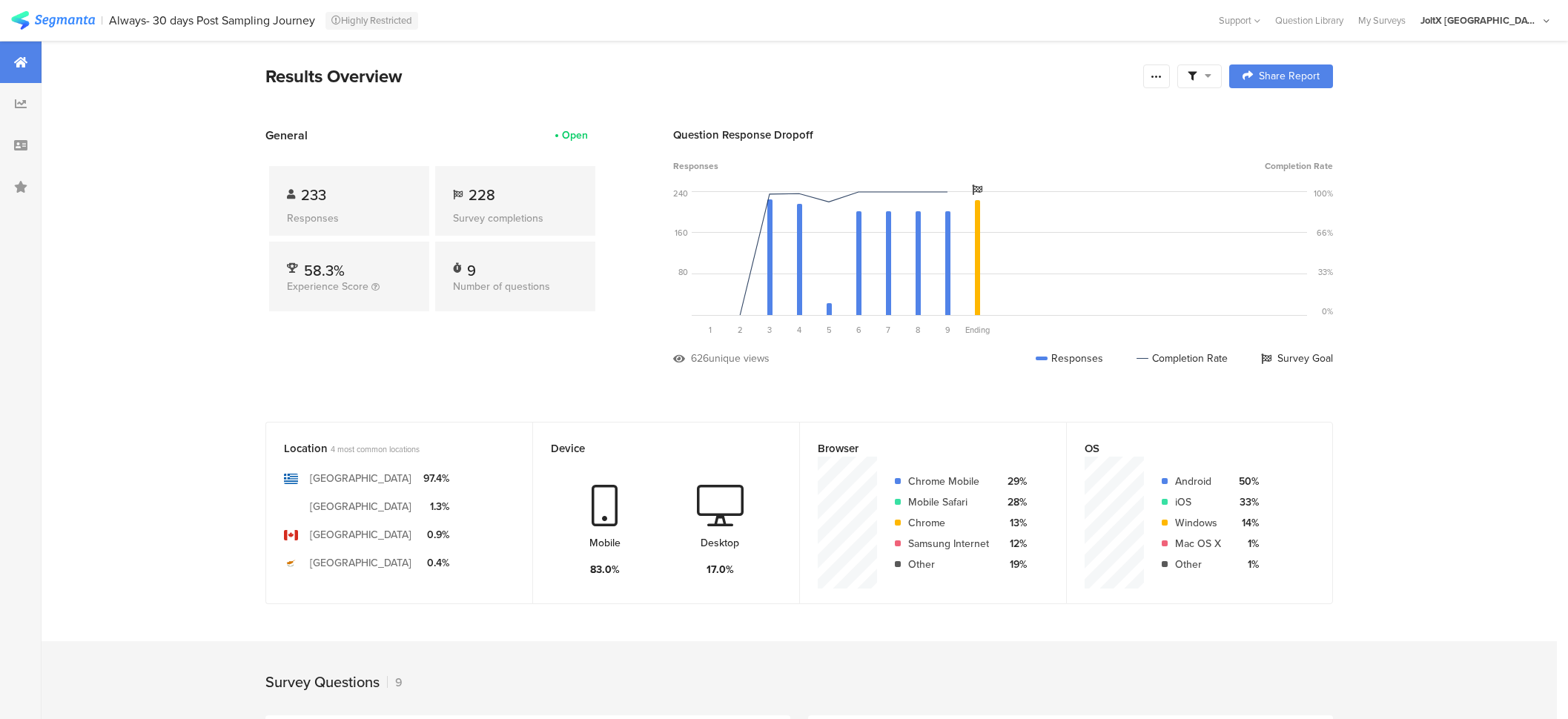
click at [321, 194] on span "233" at bounding box center [313, 195] width 25 height 22
copy div "233"
drag, startPoint x: 479, startPoint y: 191, endPoint x: 572, endPoint y: 210, distance: 94.9
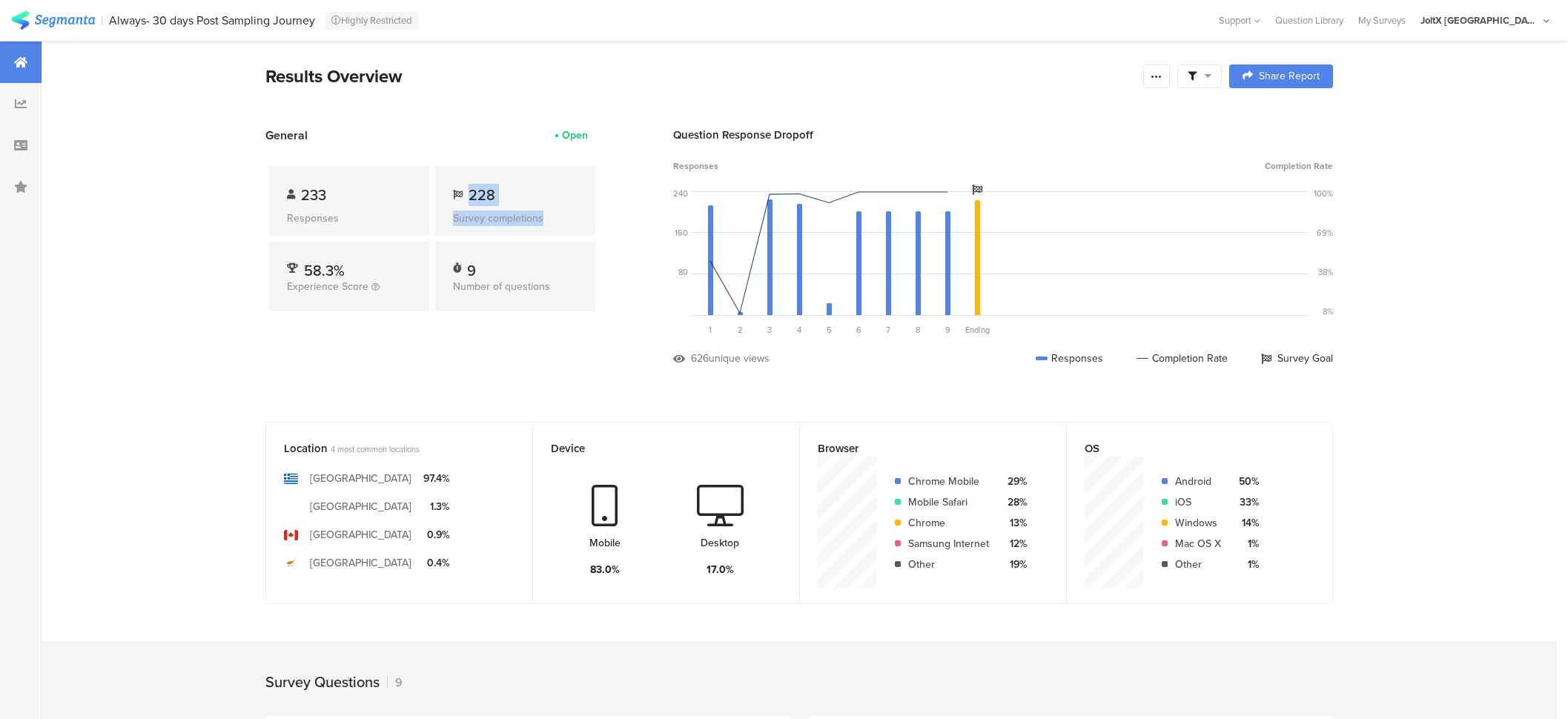
click at [572, 210] on div "228 Survey completions" at bounding box center [515, 200] width 160 height 69
click at [572, 211] on div "Survey completions" at bounding box center [515, 218] width 125 height 16
drag, startPoint x: 572, startPoint y: 210, endPoint x: 420, endPoint y: 180, distance: 154.9
click at [420, 180] on div "233 Responses 228 Survey completions 58.3% Experience Score 9 Number of questio…" at bounding box center [432, 242] width 333 height 196
click at [420, 180] on div "233 Responses" at bounding box center [348, 200] width 160 height 69
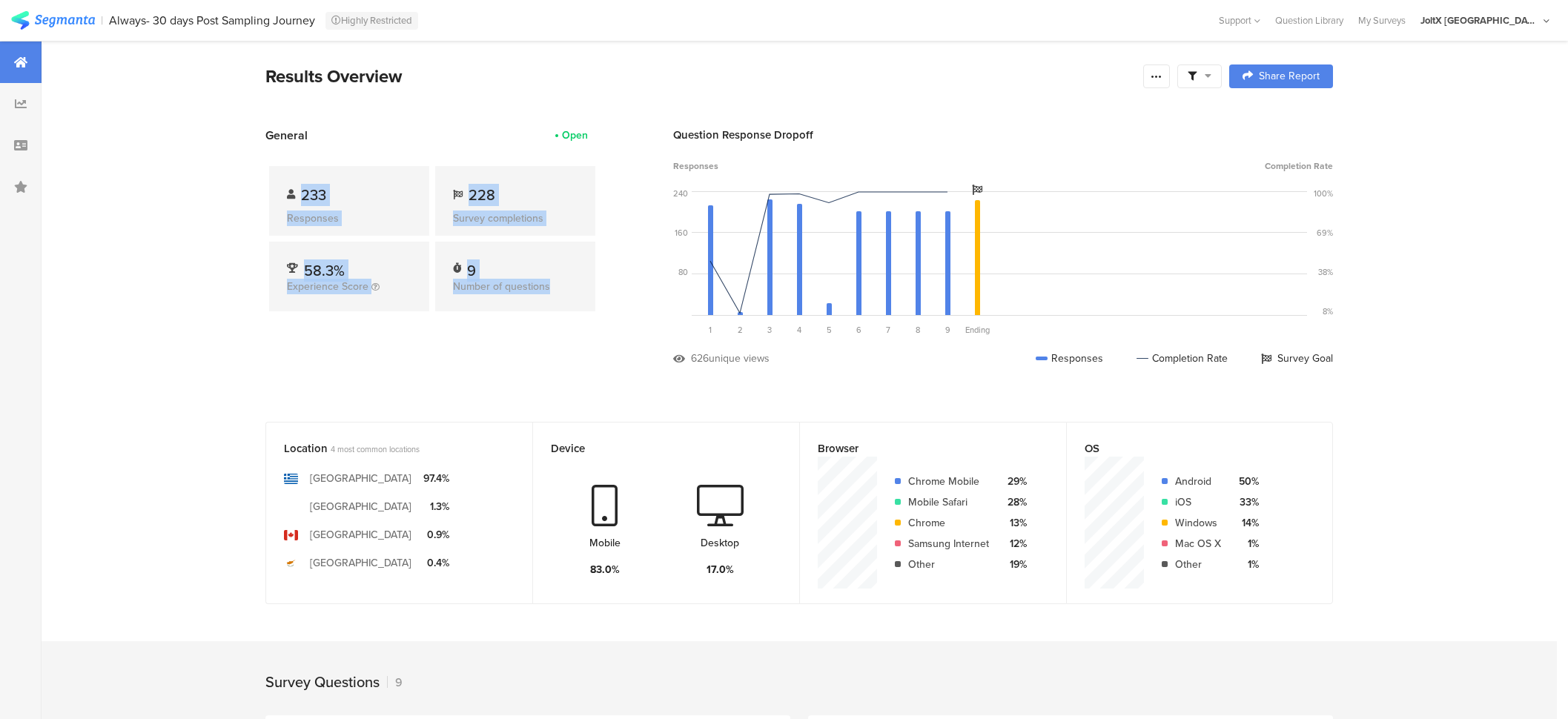
drag, startPoint x: 355, startPoint y: 226, endPoint x: 568, endPoint y: 300, distance: 225.5
click at [568, 300] on div "233 Responses 228 Survey completions 58.3% Experience Score 9 Number of questio…" at bounding box center [432, 242] width 333 height 196
click at [568, 300] on div "9 Number of questions" at bounding box center [515, 276] width 160 height 69
drag, startPoint x: 568, startPoint y: 300, endPoint x: 266, endPoint y: 169, distance: 329.2
click at [266, 169] on section "General Open 233 Responses 228 Survey completions 58.3% Experience Score 9 Numb…" at bounding box center [799, 257] width 1186 height 262
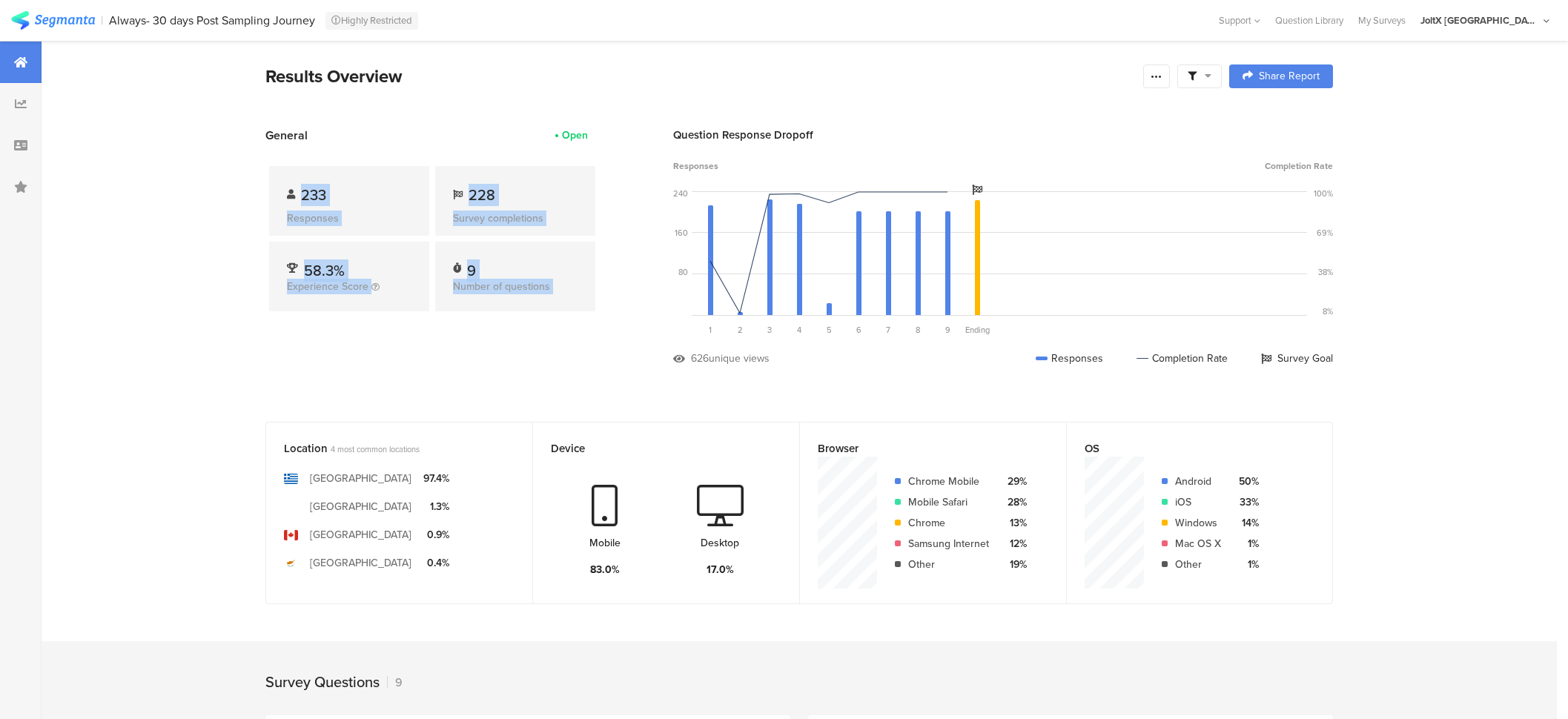
click at [266, 169] on section "General Open 233 Responses 228 Survey completions 58.3% Experience Score 9 Numb…" at bounding box center [799, 257] width 1186 height 262
drag, startPoint x: 266, startPoint y: 101, endPoint x: 561, endPoint y: 301, distance: 356.4
click at [561, 301] on div "9 Number of questions" at bounding box center [515, 276] width 160 height 69
drag, startPoint x: 475, startPoint y: 198, endPoint x: 508, endPoint y: 198, distance: 33.0
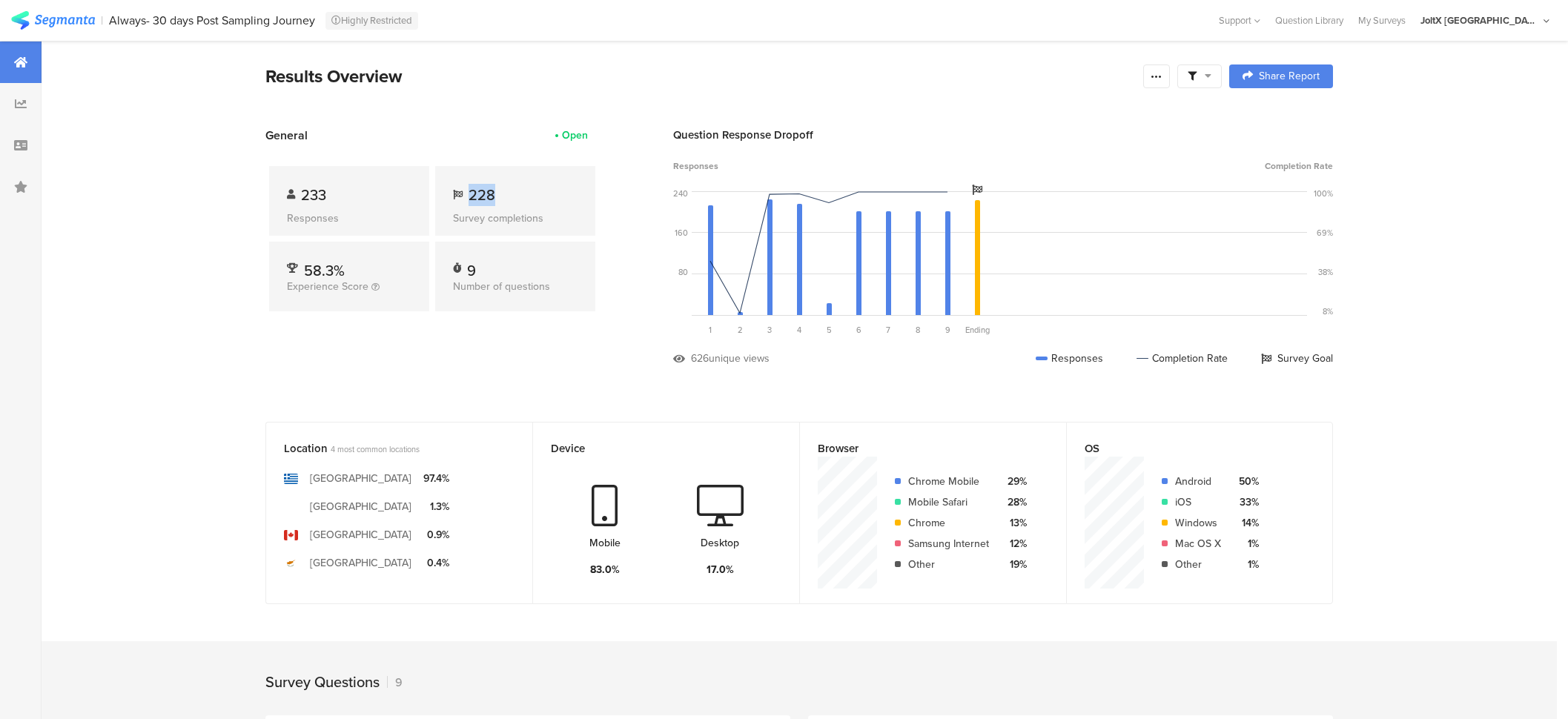
click at [508, 198] on div "228" at bounding box center [515, 195] width 125 height 22
copy span "228"
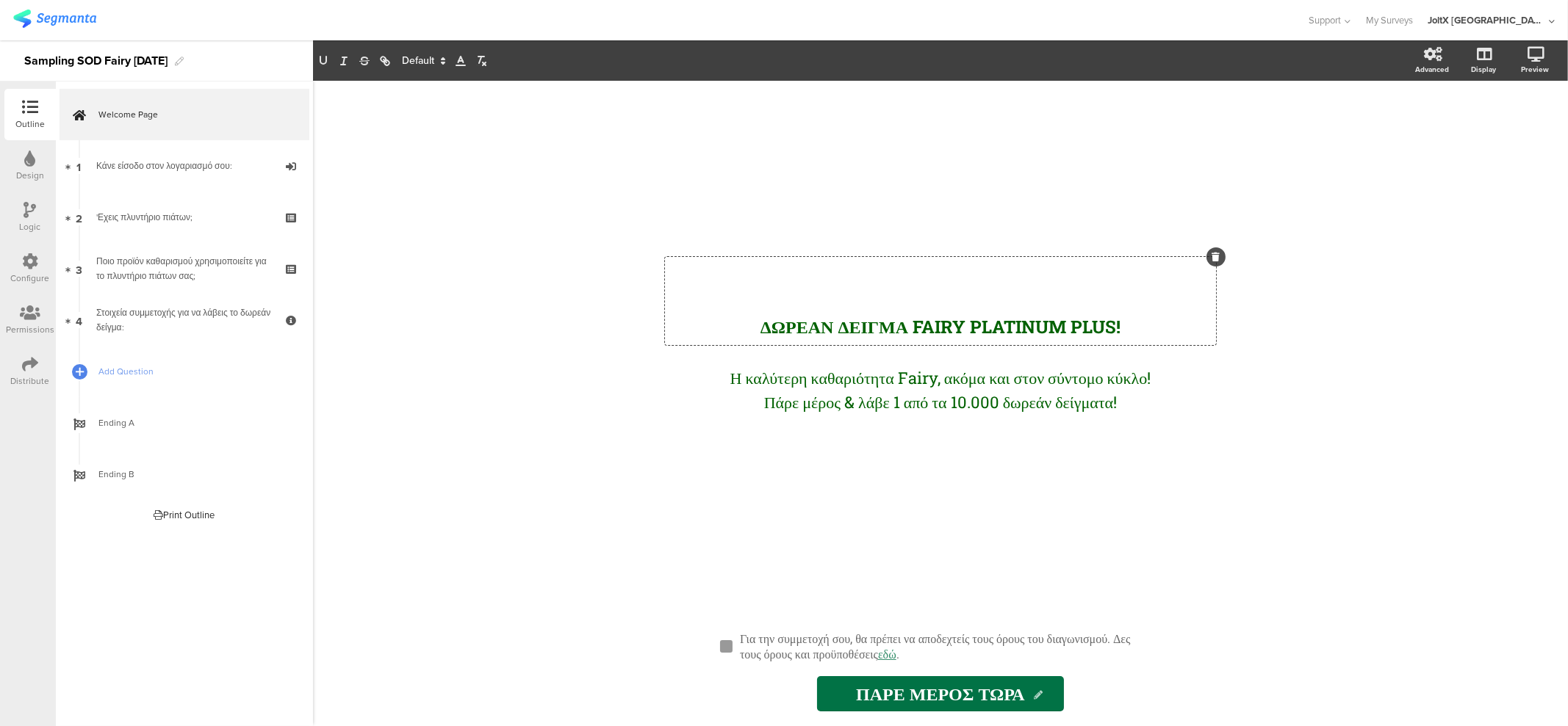
click at [936, 278] on div "ΔΩΡΕΑΝ ΔΕΙΓΜΑ FAIRY PLATINUM PLUS! ΔΩΡΕΑΝ ΔΕΙΓΜΑ FAIRY PLATINUM PLUS! ΔΩΡΕΑΝ ΔΕ…" at bounding box center [941, 300] width 551 height 88
click at [1393, 321] on div "ΔΩΡΕΑΝ ΔΕΙΓΜΑ FAIRY PLATINUM PLUS! ΔΩΡΕΑΝ ΔΕΙΓΜΑ FAIRY PLATINUM PLUS! Η καλύτερ…" at bounding box center [940, 403] width 1254 height 645
click at [947, 191] on div "ΔΩΡΕΑΝ ΔΕΙΓΜΑ FAIRY PLATINUM PLUS! ΔΩΡΕΑΝ ΔΕΙΓΜΑ FAIRY PLATINUM PLUS! Η καλύτερ…" at bounding box center [940, 344] width 587 height 528
